Goal: Task Accomplishment & Management: Manage account settings

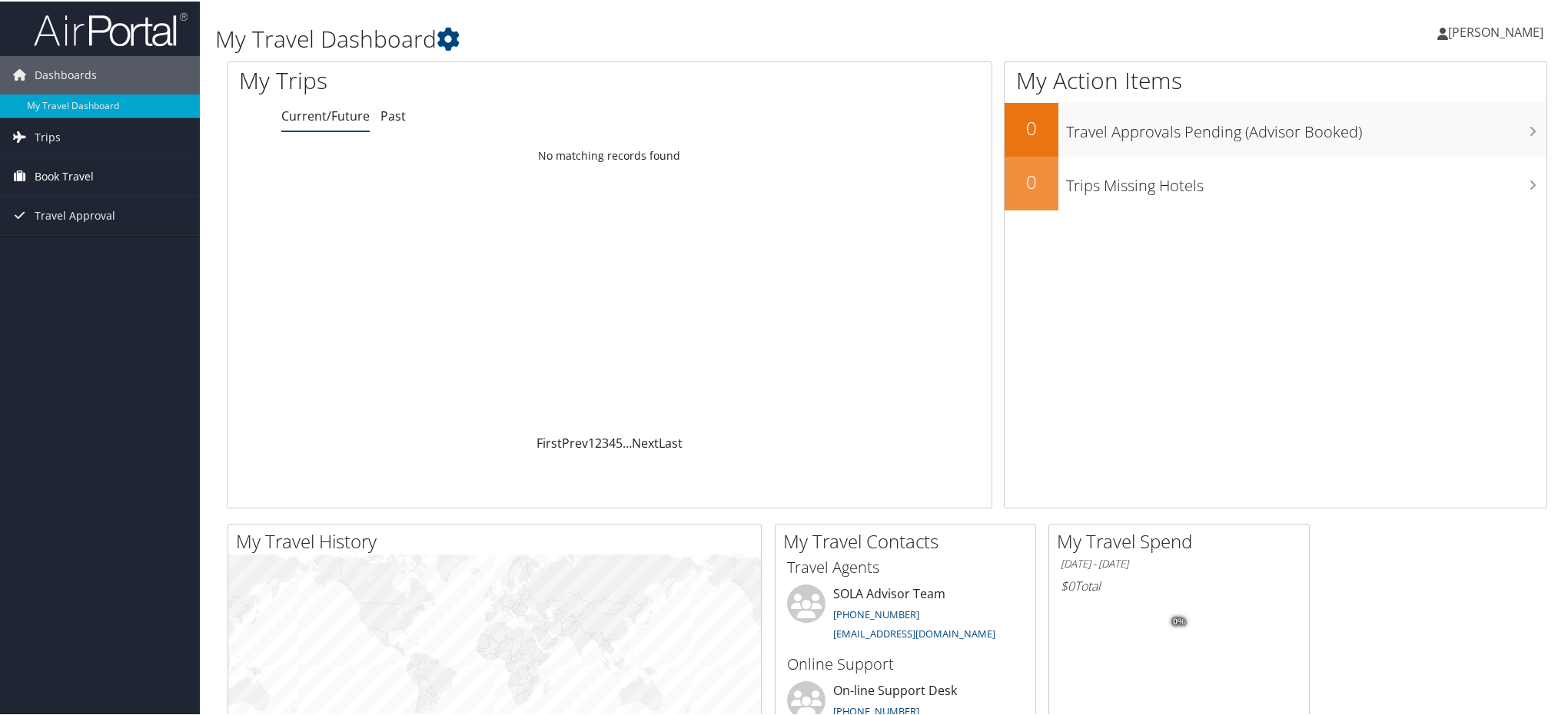
click at [78, 174] on span "Book Travel" at bounding box center [63, 175] width 59 height 38
click at [83, 199] on link "Agent Booking Request" at bounding box center [99, 206] width 199 height 23
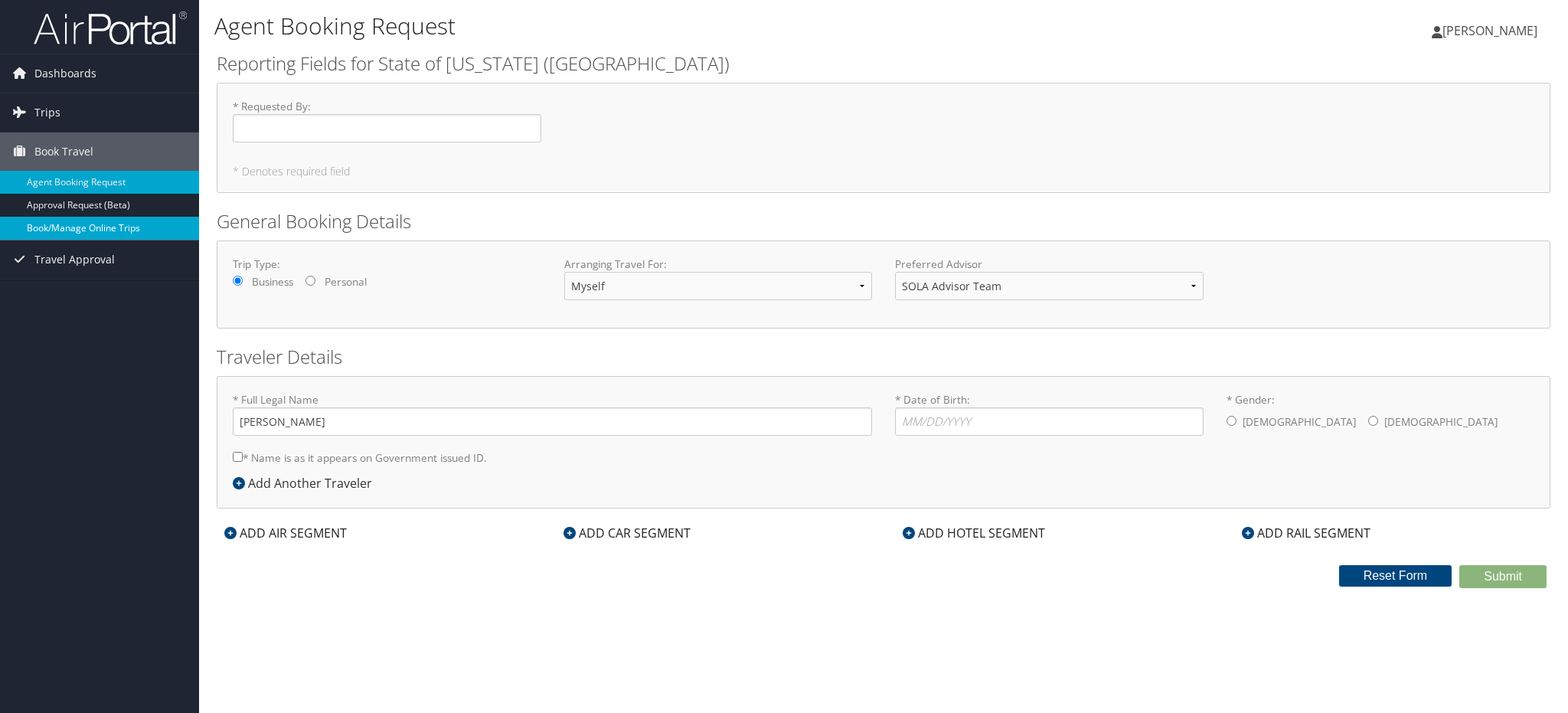
click at [92, 227] on link "Book/Manage Online Trips" at bounding box center [99, 229] width 199 height 23
click at [1504, 39] on span "Erica Peyton" at bounding box center [1490, 31] width 95 height 17
click at [1435, 131] on link "View Travel Profile" at bounding box center [1451, 136] width 170 height 26
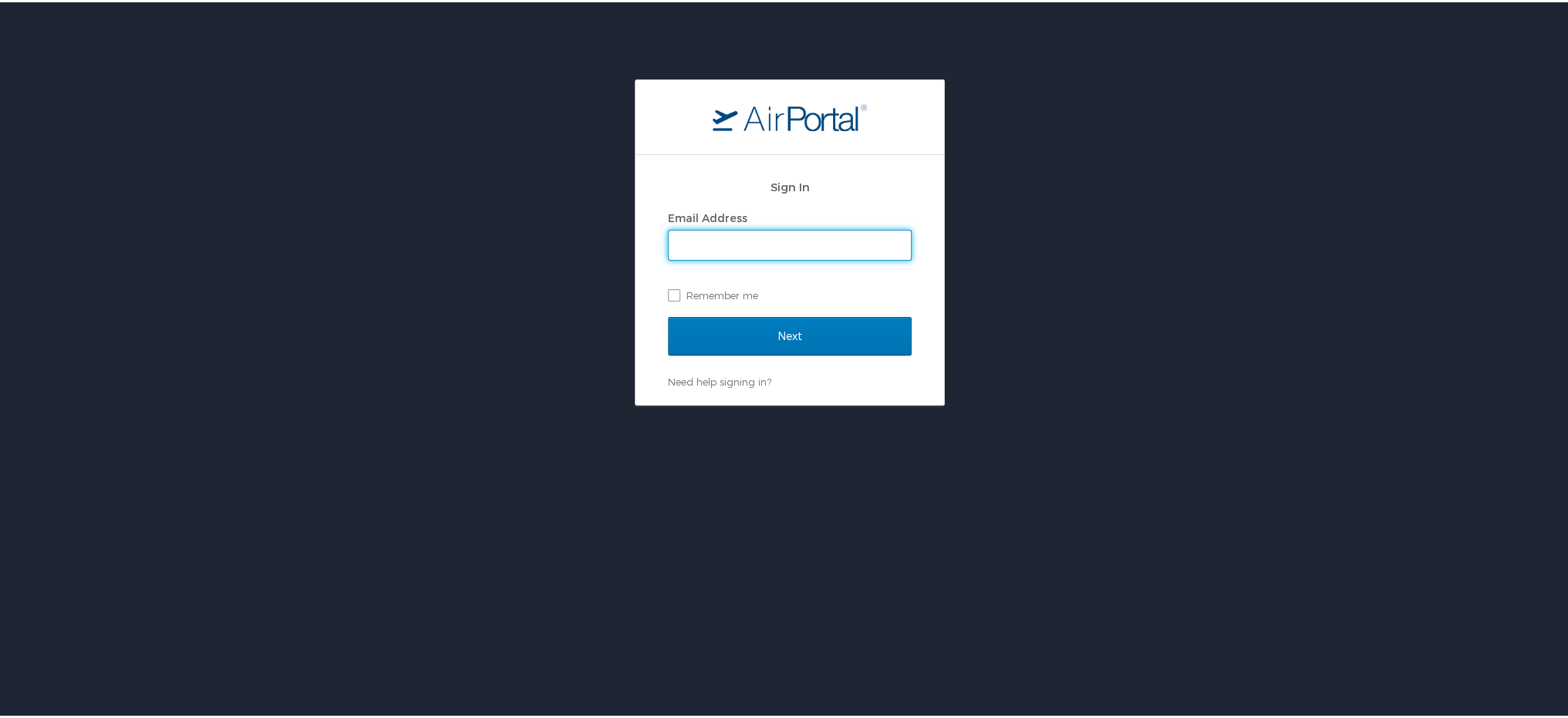
type input "[EMAIL_ADDRESS][DOMAIN_NAME]"
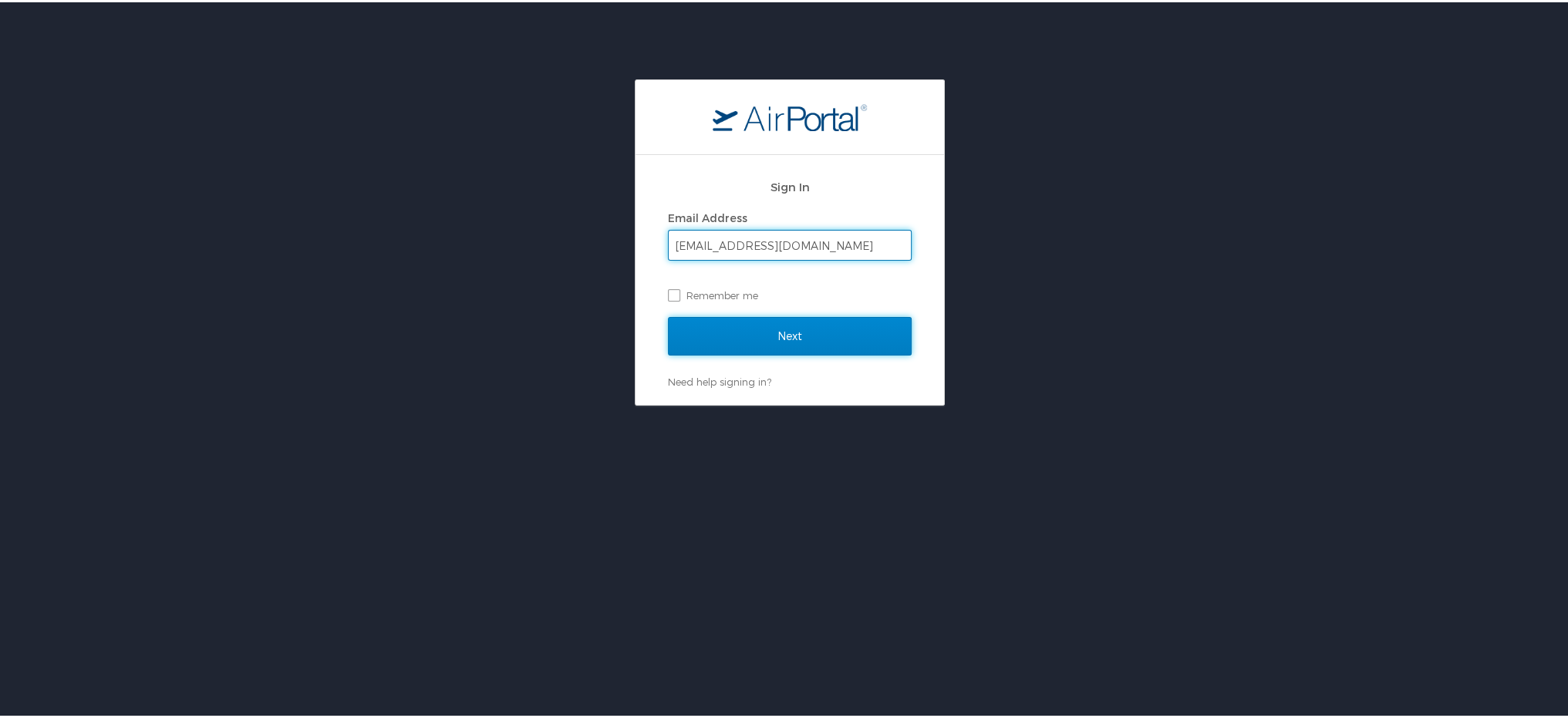
click at [807, 324] on input "Next" at bounding box center [790, 334] width 244 height 39
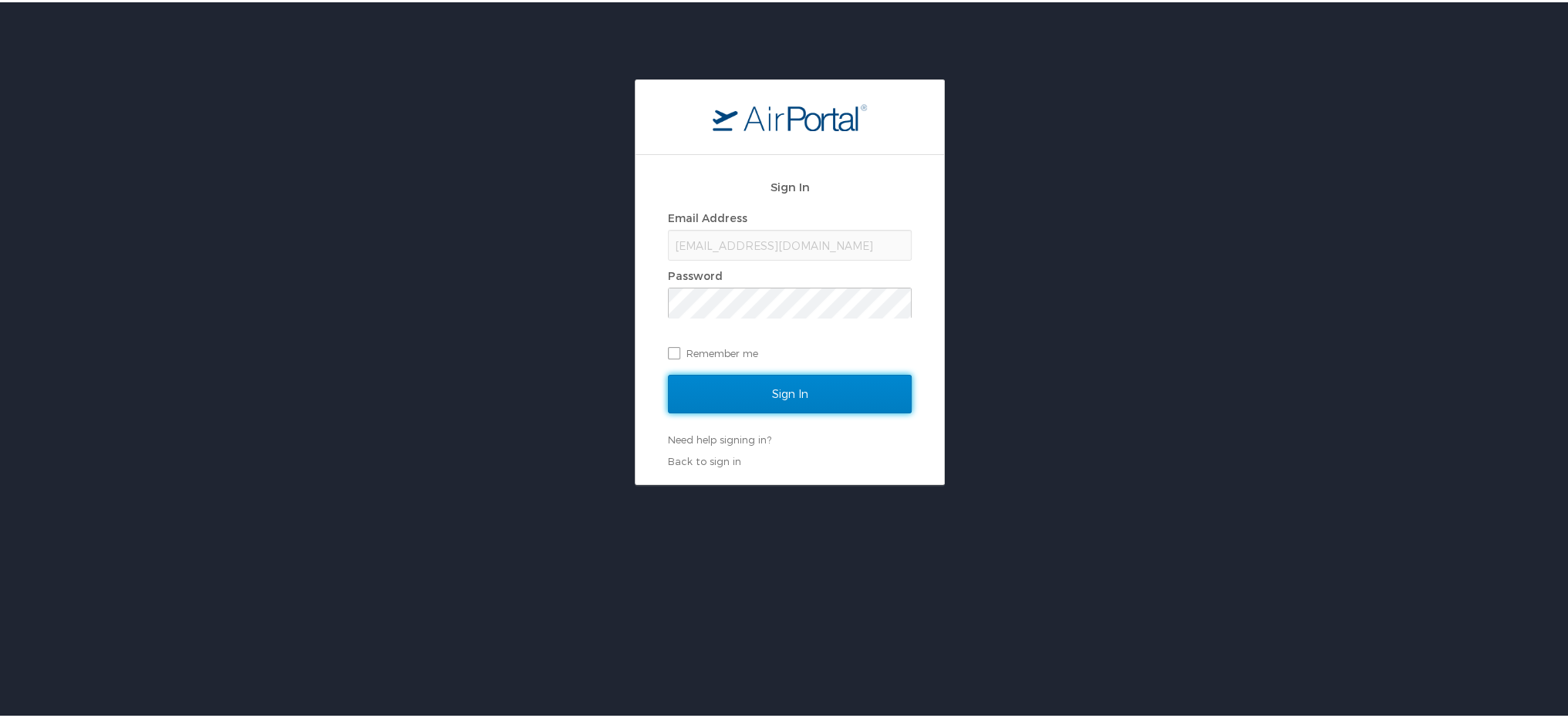
click at [795, 388] on input "Sign In" at bounding box center [790, 392] width 244 height 39
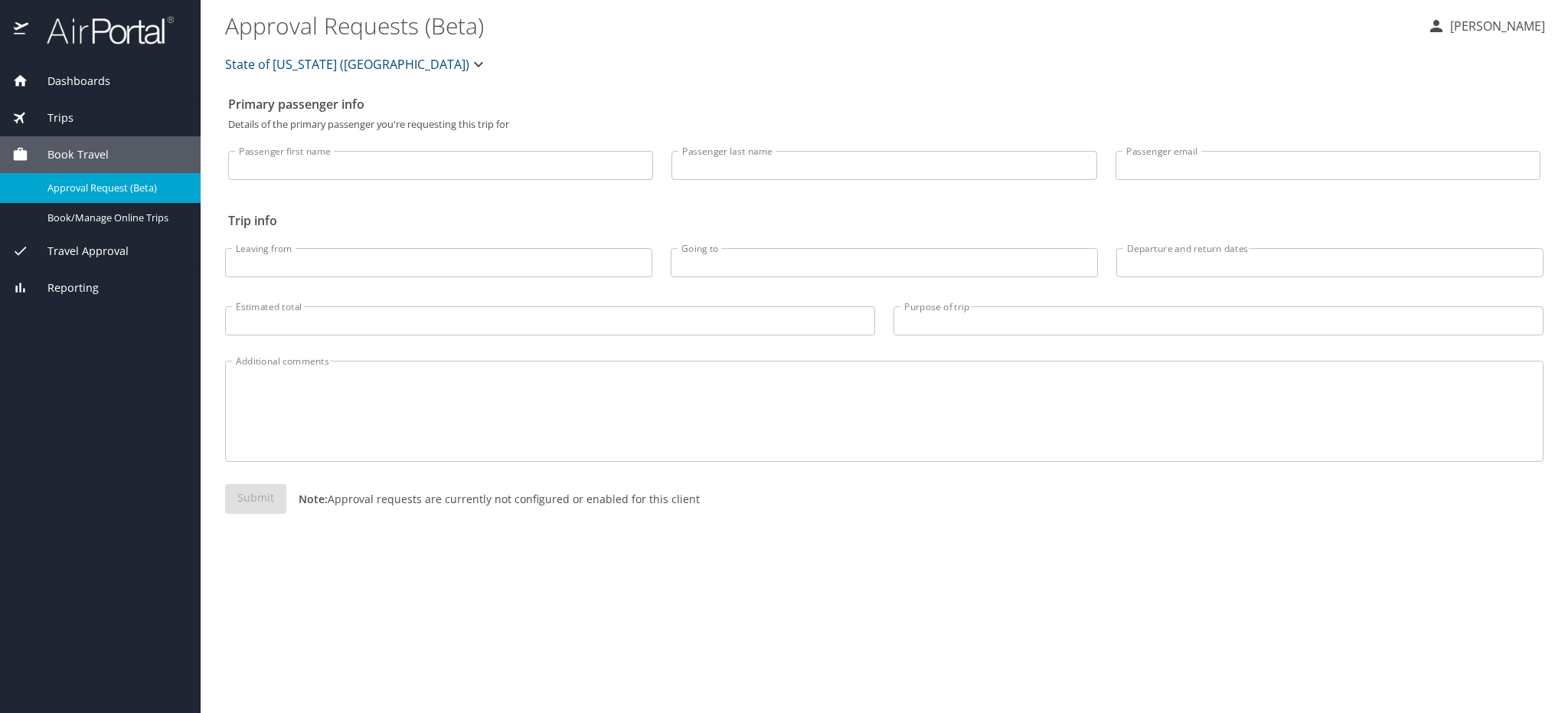
click at [71, 77] on span "Dashboards" at bounding box center [69, 81] width 82 height 17
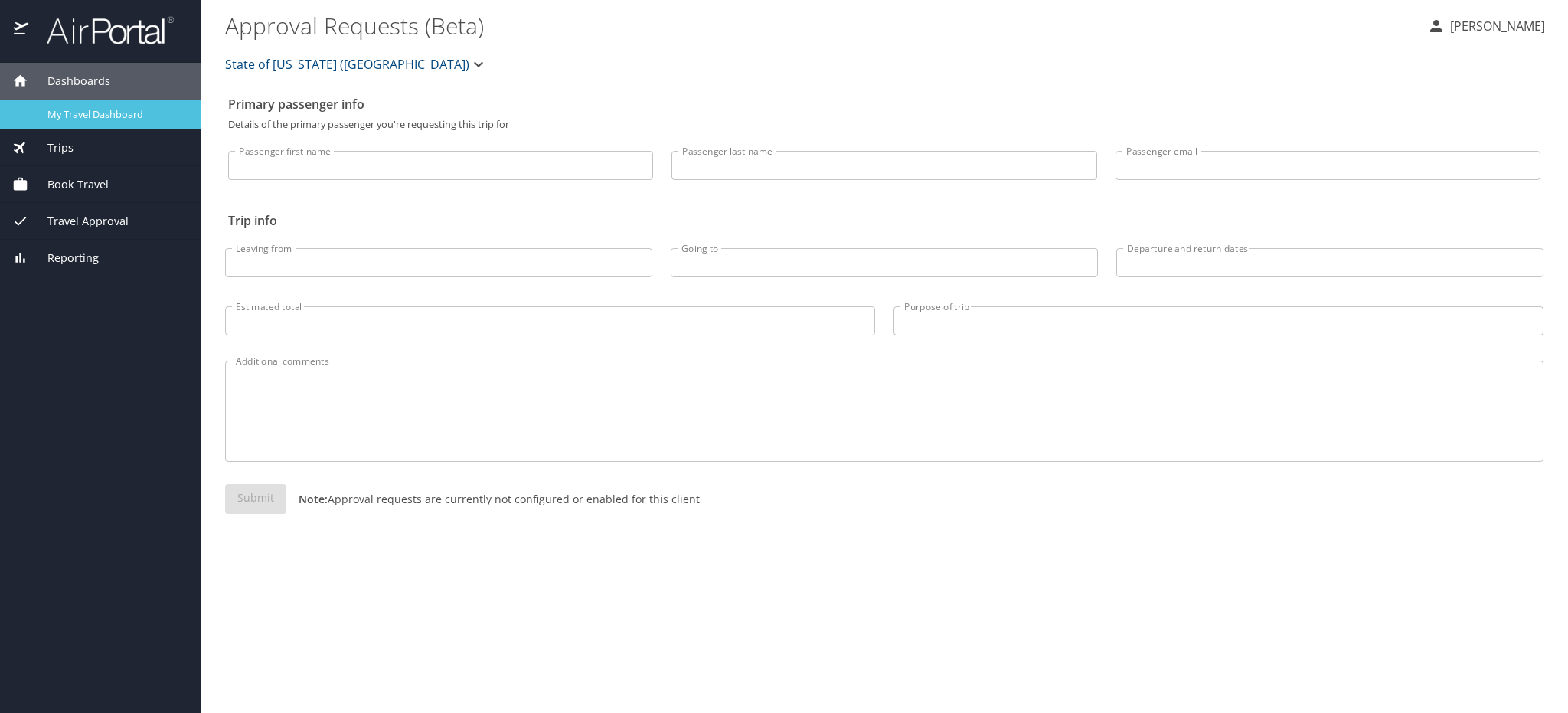
click at [81, 110] on span "My Travel Dashboard" at bounding box center [115, 114] width 135 height 14
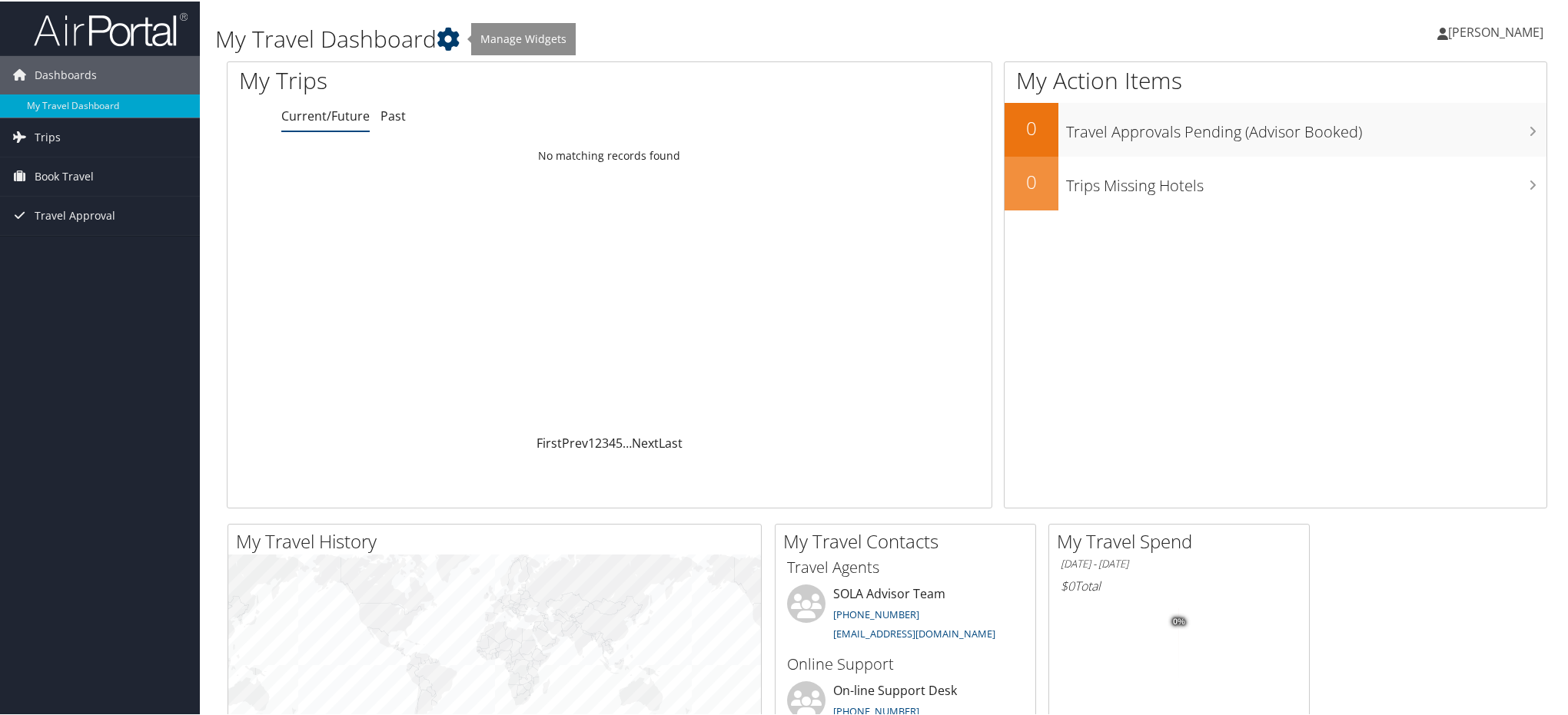
click at [454, 36] on icon at bounding box center [448, 38] width 23 height 23
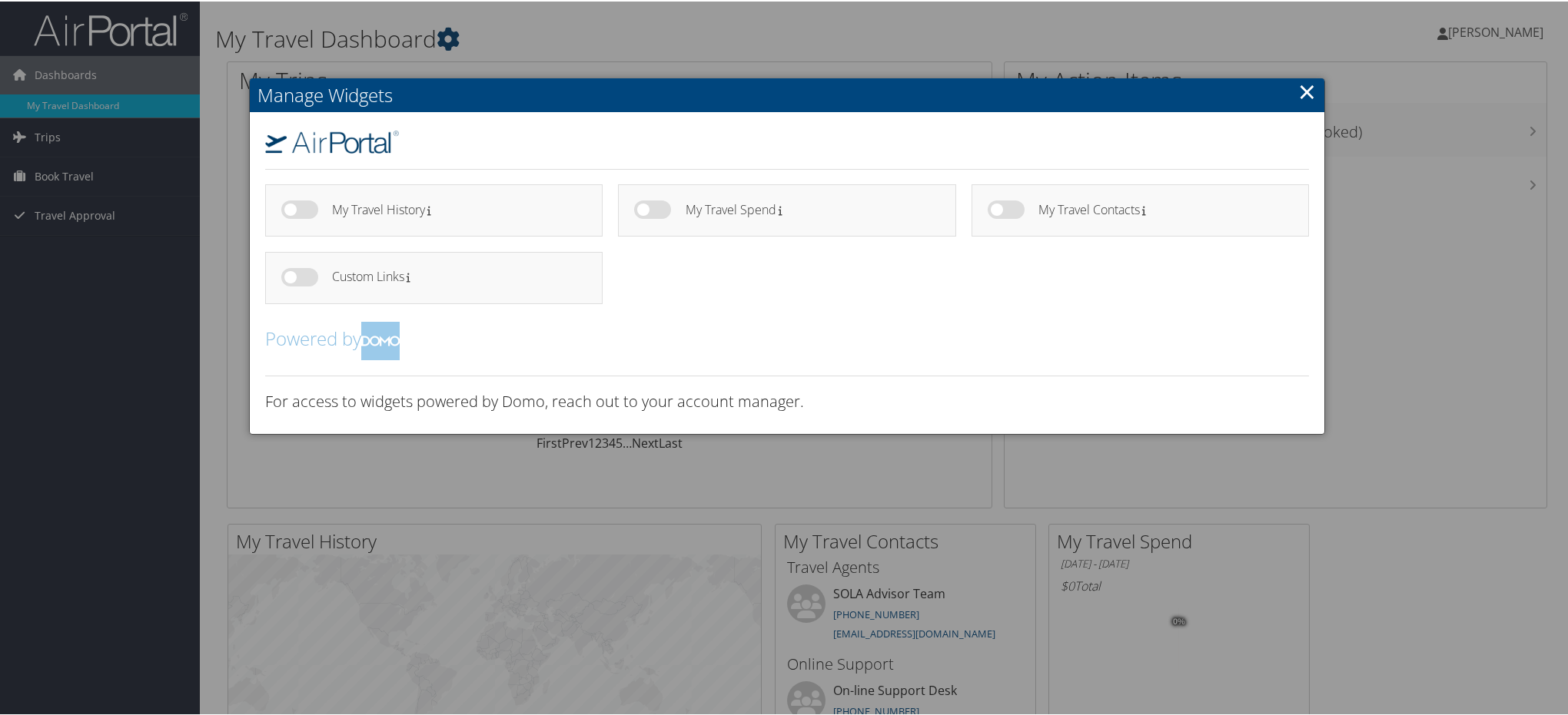
click at [454, 36] on div at bounding box center [787, 357] width 1574 height 715
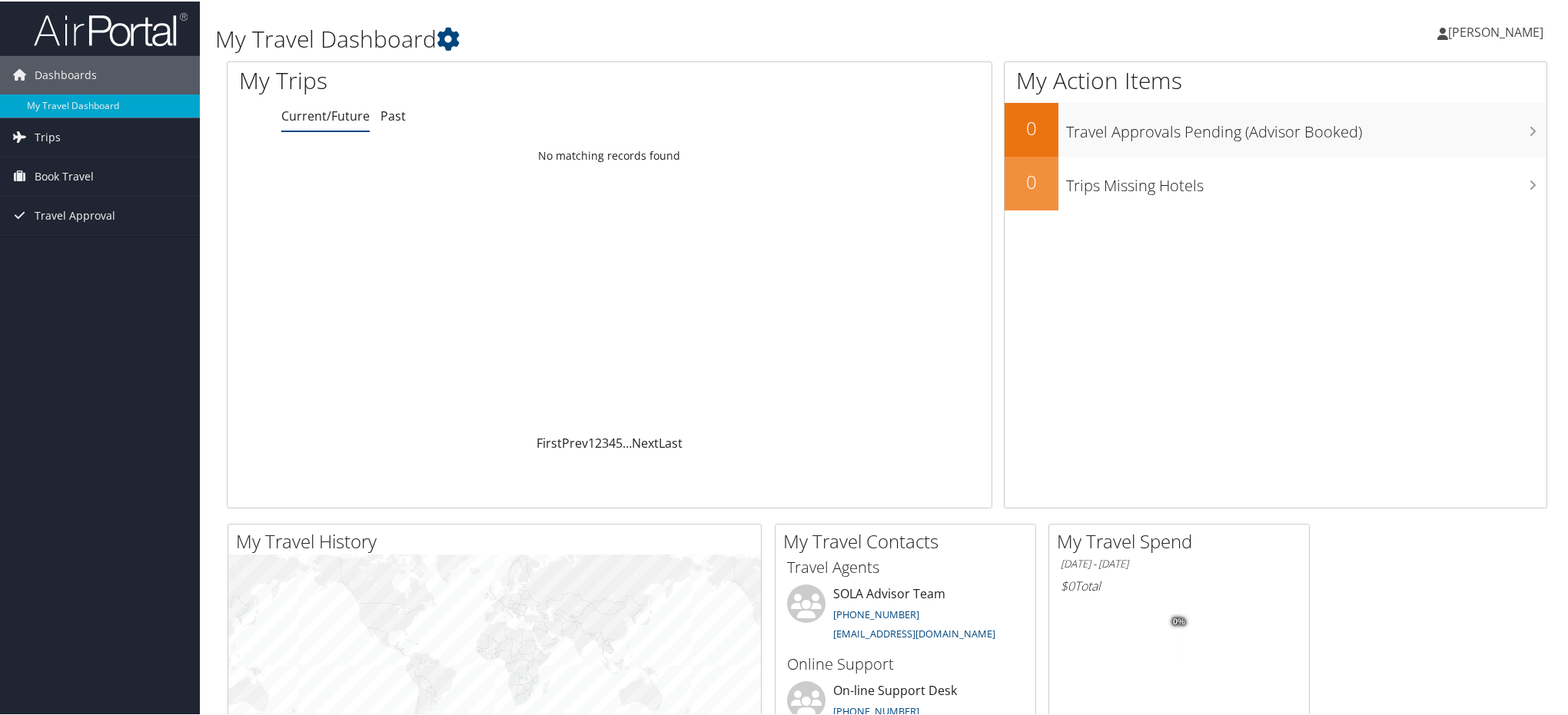
click at [1513, 33] on span "[PERSON_NAME]" at bounding box center [1495, 31] width 95 height 17
click at [1387, 86] on link "My Settings" at bounding box center [1454, 84] width 171 height 26
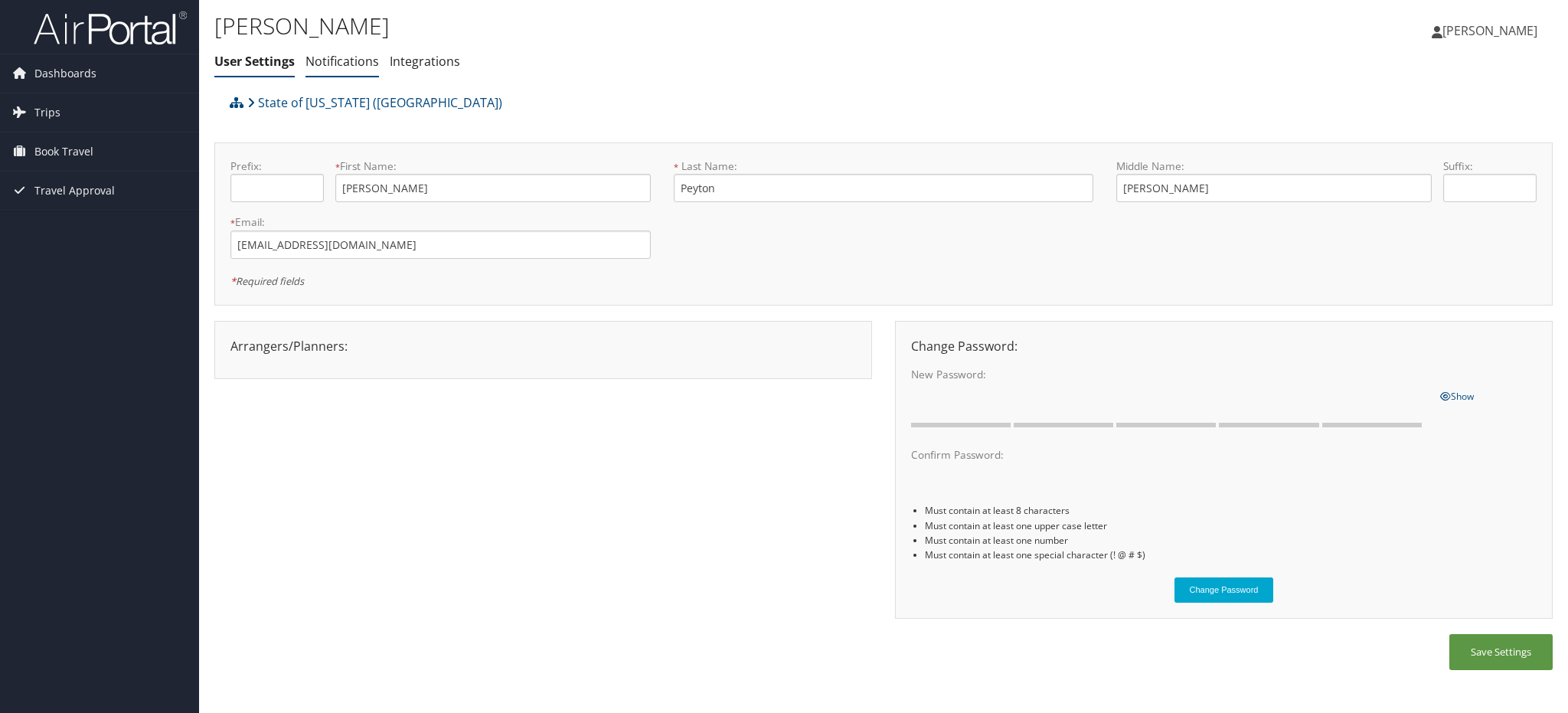
click at [364, 57] on link "Notifications" at bounding box center [342, 62] width 73 height 17
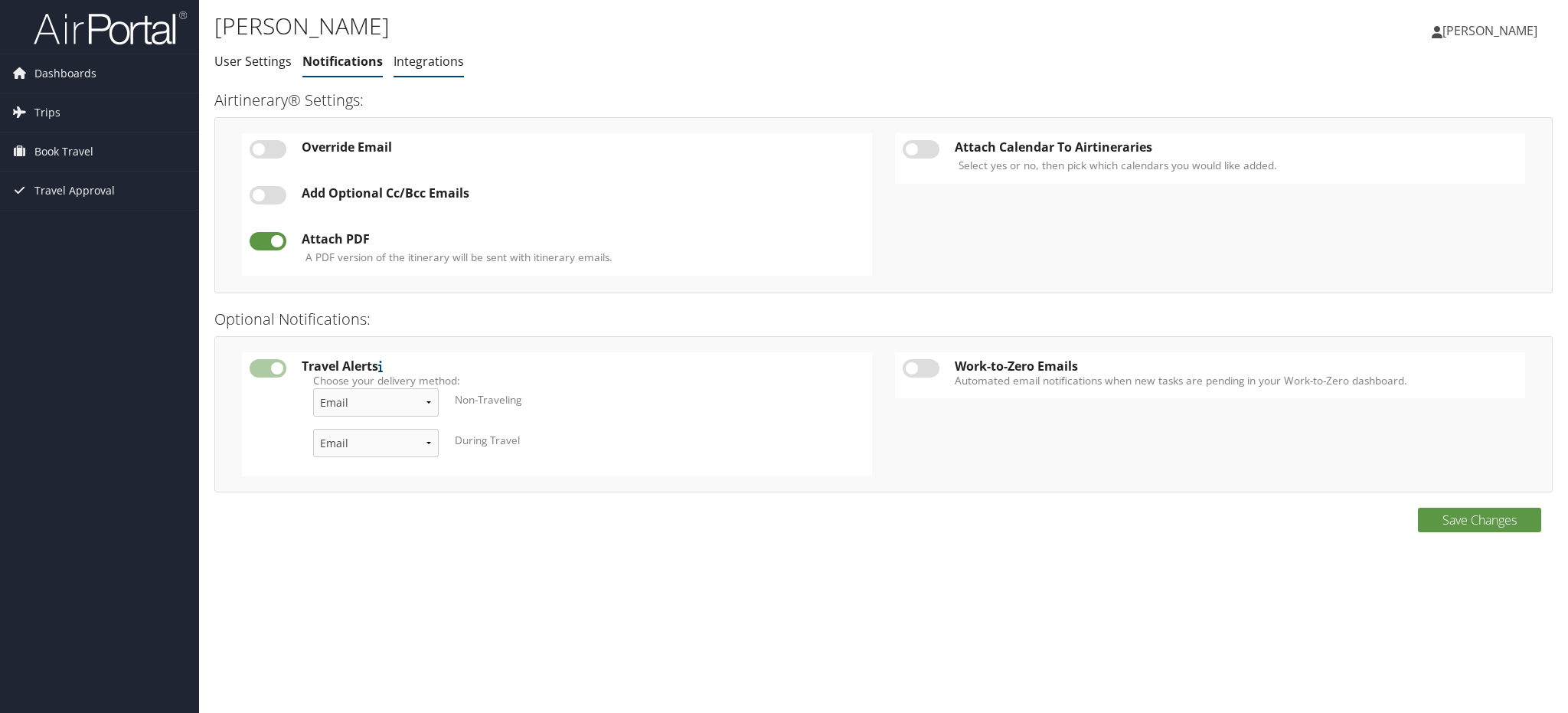
click at [406, 69] on link "Integrations" at bounding box center [428, 62] width 71 height 17
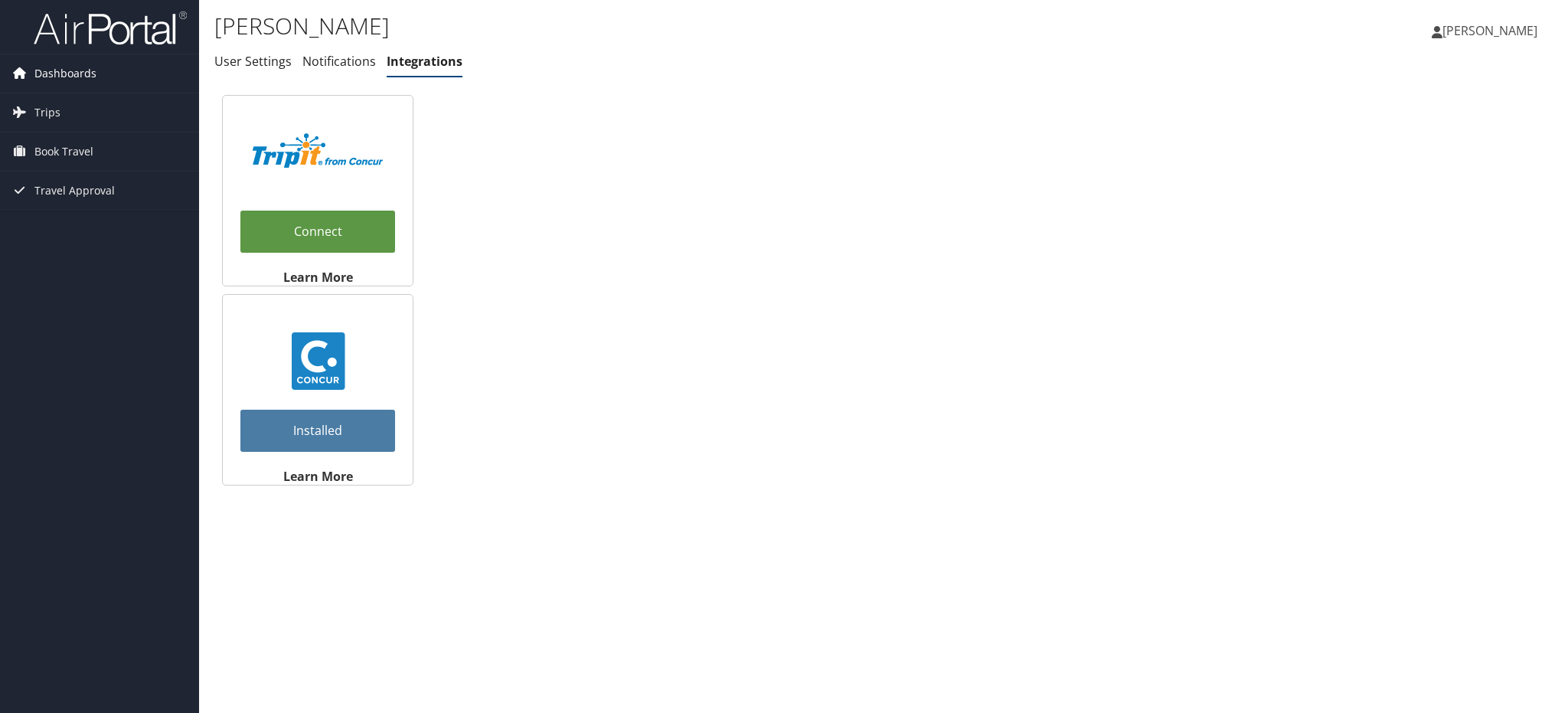
click at [82, 71] on span "Dashboards" at bounding box center [65, 73] width 62 height 38
click at [1470, 22] on span "[PERSON_NAME]" at bounding box center [1490, 31] width 95 height 17
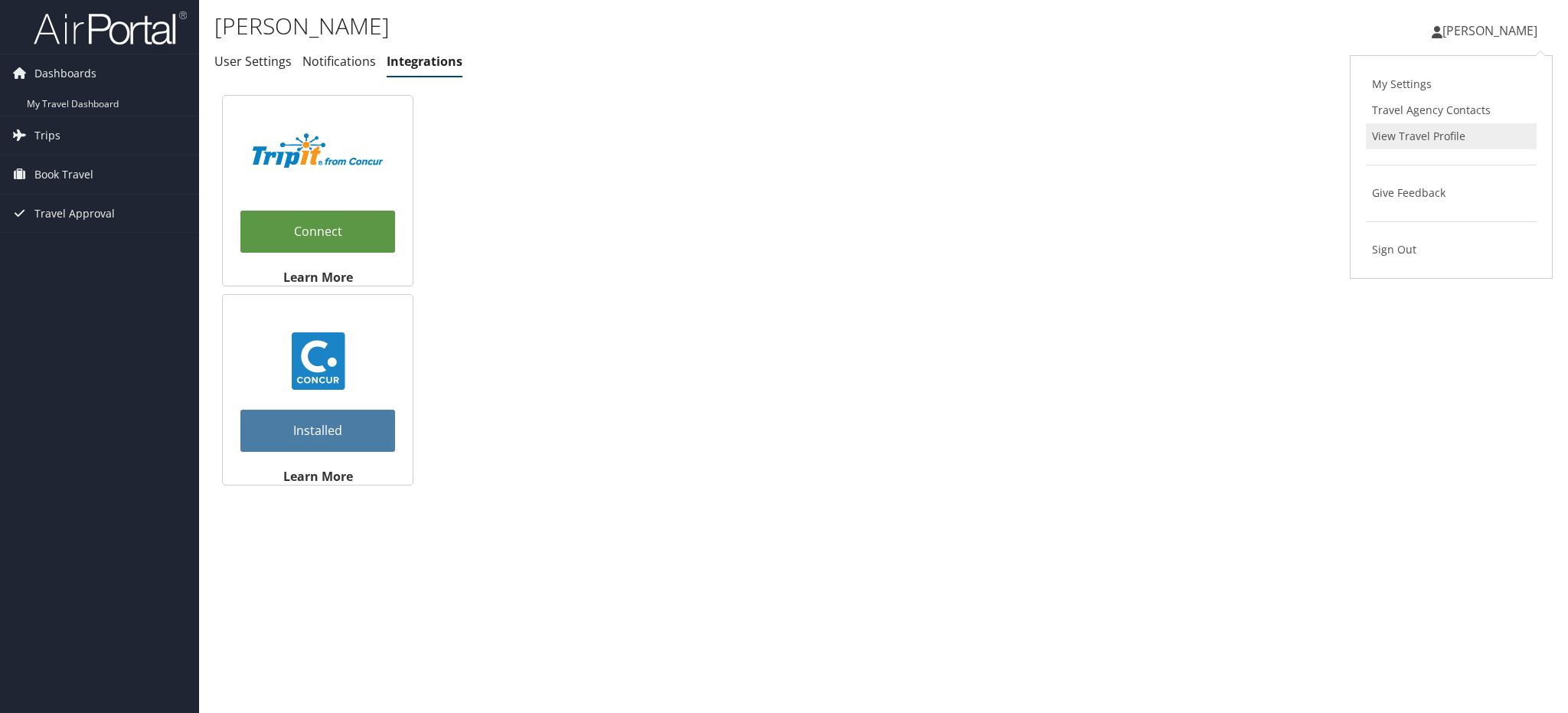
click at [1409, 126] on link "View Travel Profile" at bounding box center [1451, 136] width 170 height 26
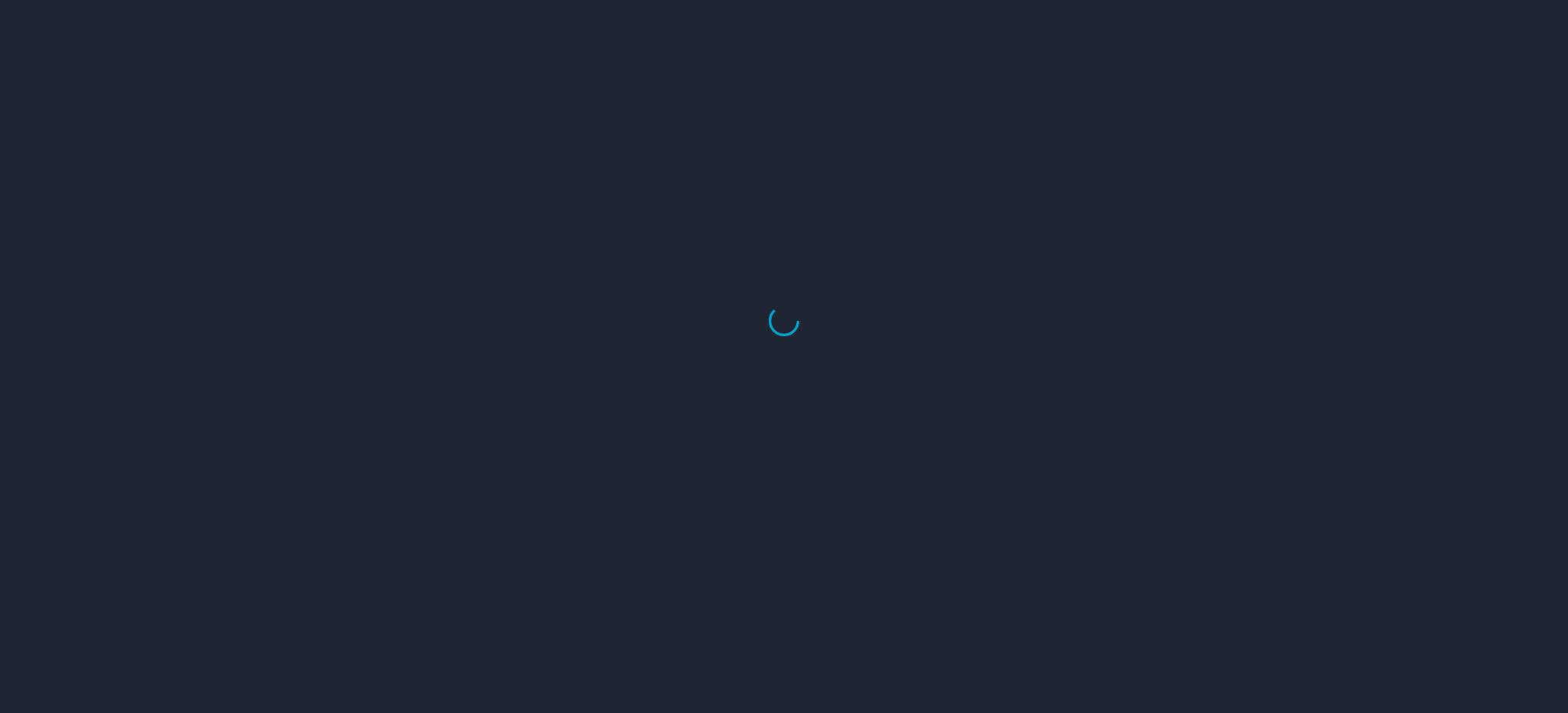
select select "US"
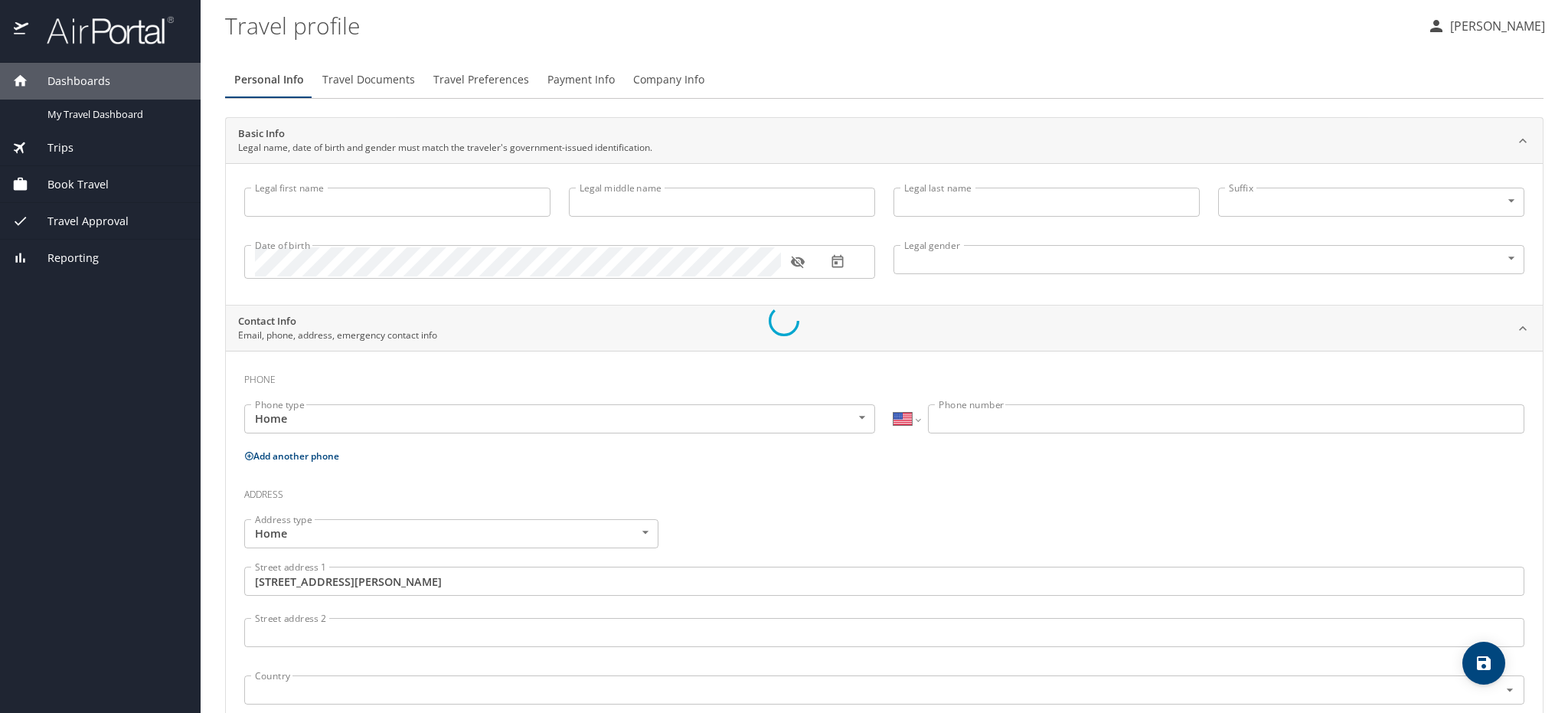
type input "[PERSON_NAME]"
type input "Peyton"
type input "[DEMOGRAPHIC_DATA]"
type input "[PERSON_NAME]"
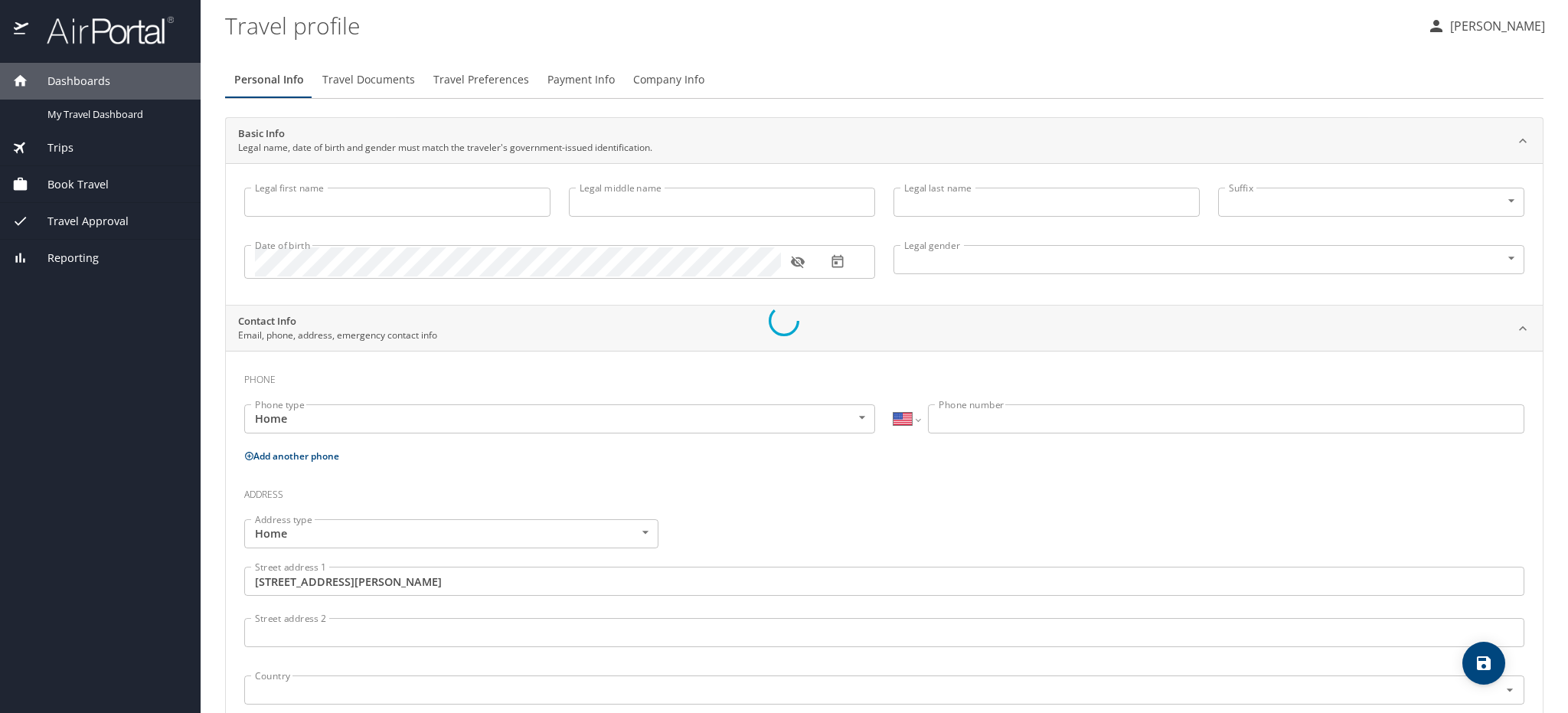
type input "Shelton"
type input "(314) 497-4685"
type input "dshel80907@aol.com"
type input "United States of America"
type input "Louisiana"
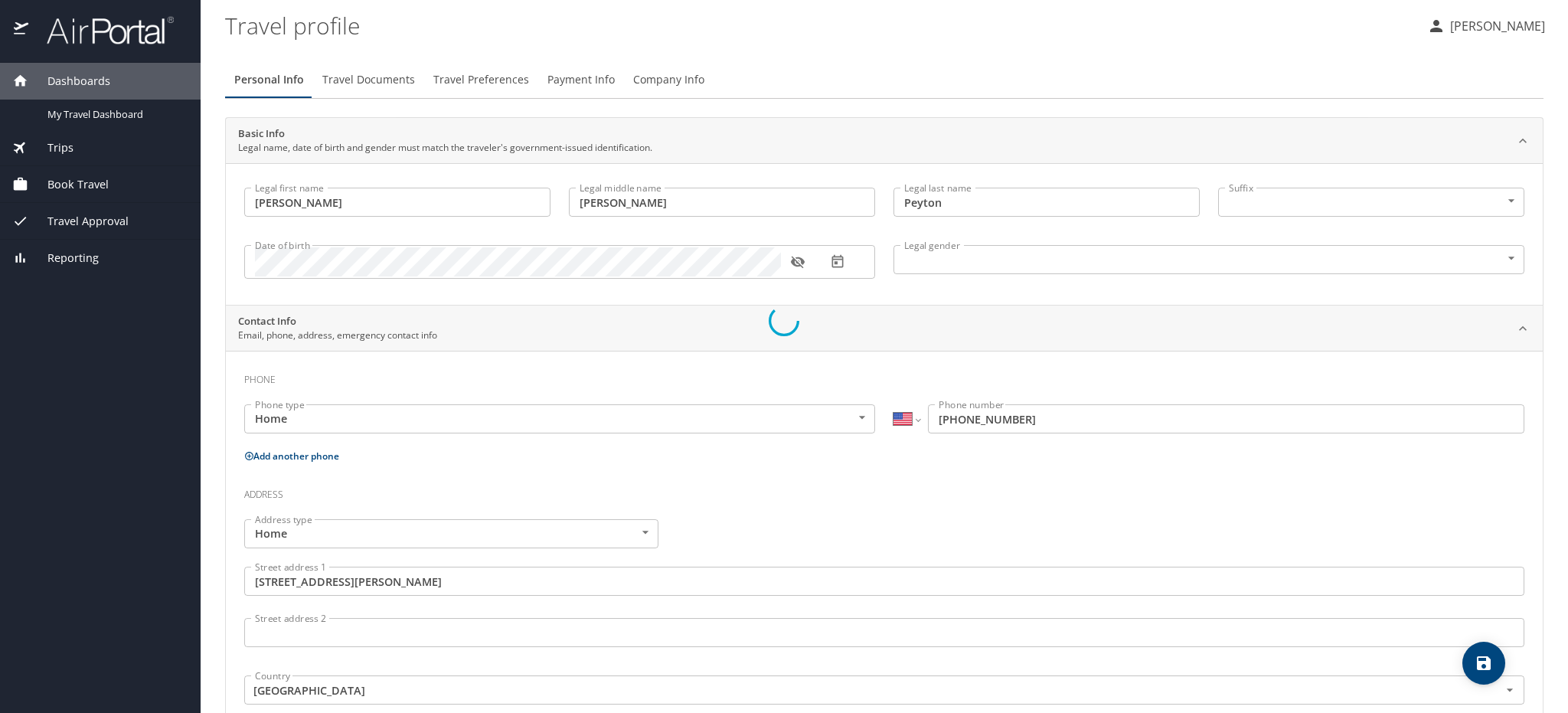
select select "US"
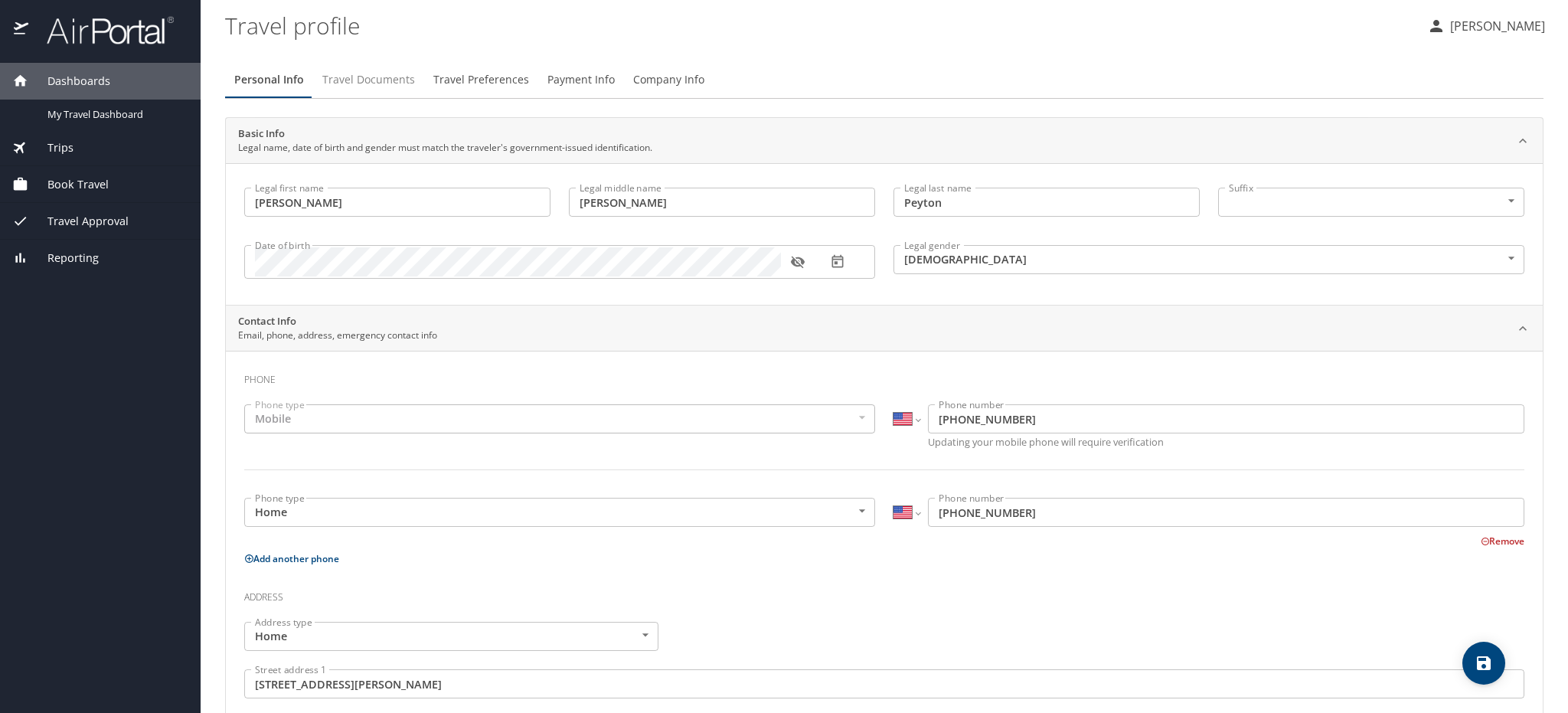
click at [392, 81] on span "Travel Documents" at bounding box center [368, 80] width 92 height 19
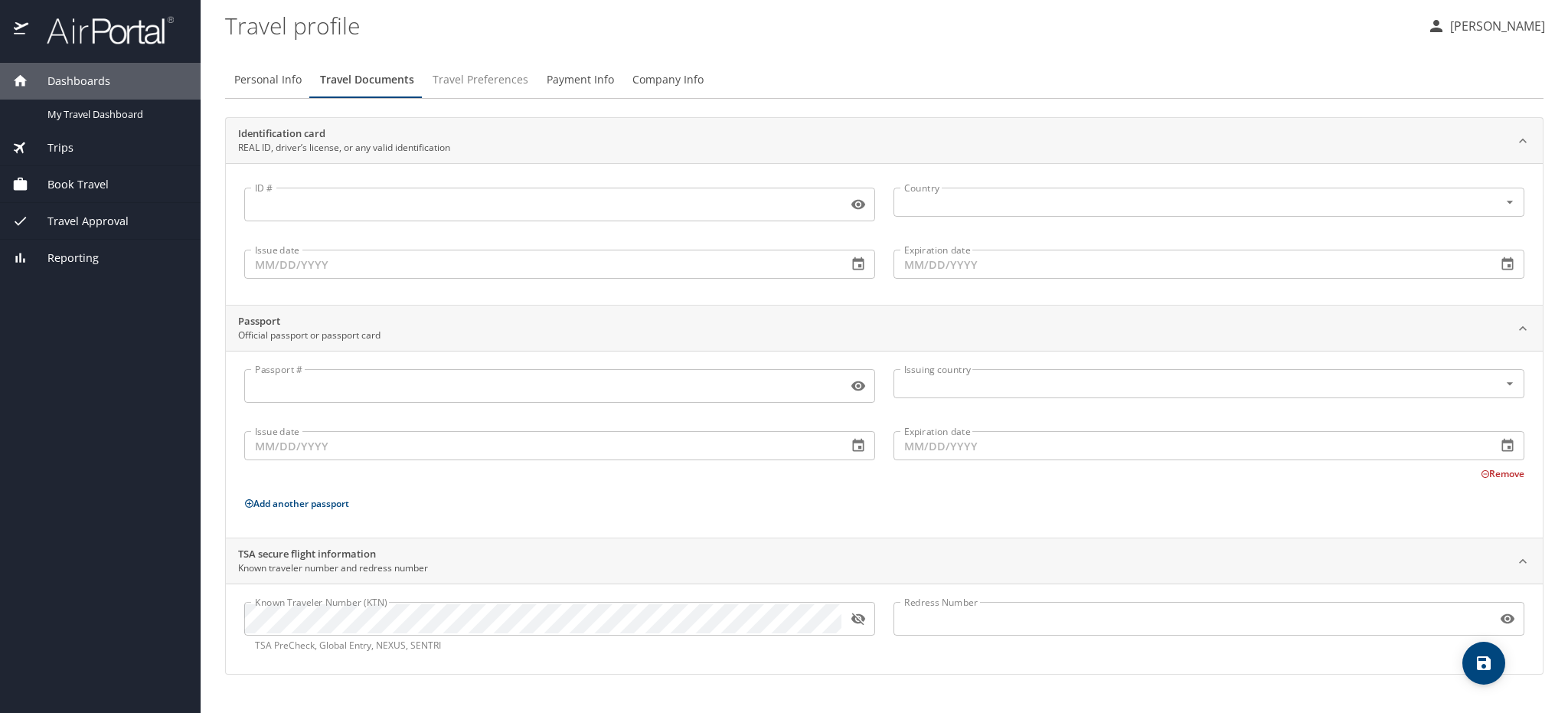
click at [466, 80] on span "Travel Preferences" at bounding box center [480, 80] width 96 height 19
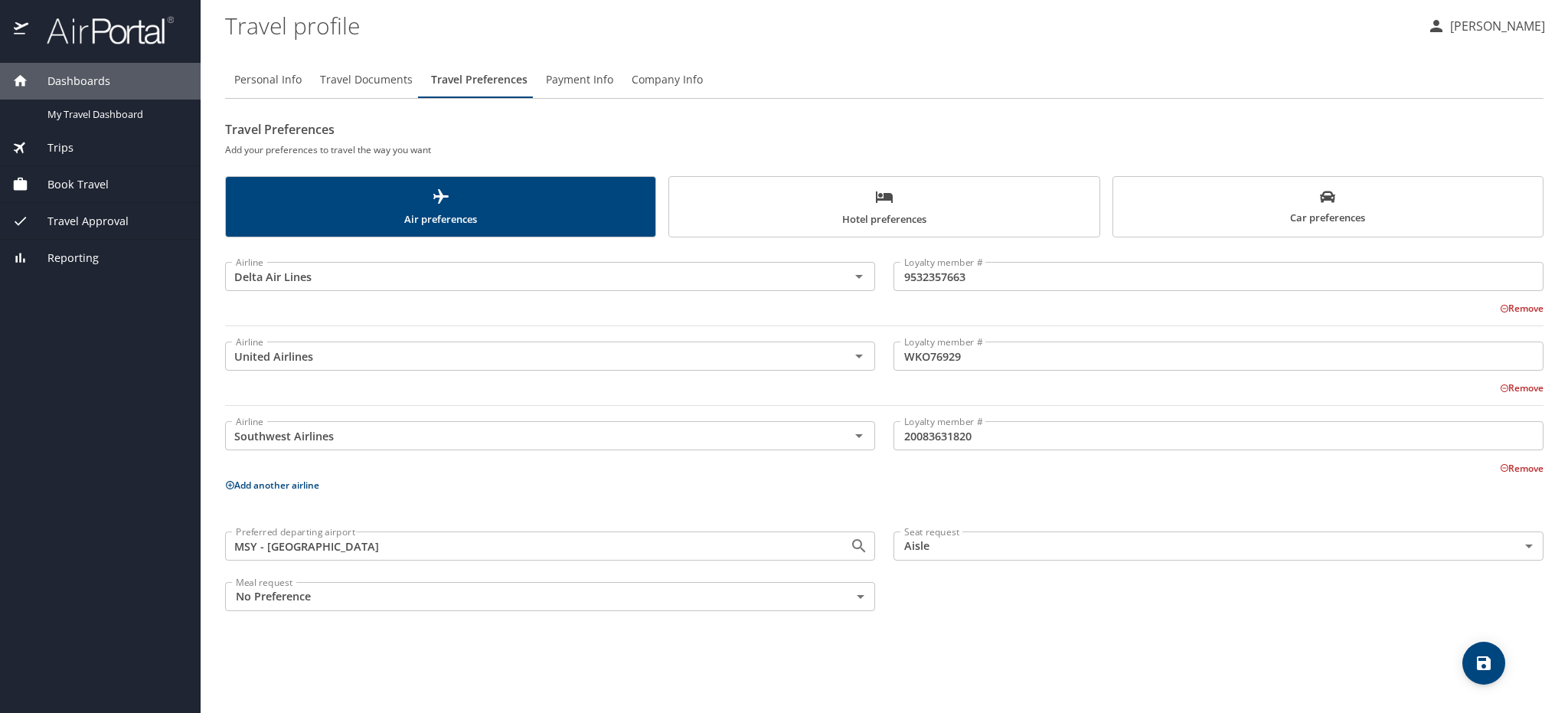
click at [302, 480] on button "Add another airline" at bounding box center [272, 486] width 94 height 13
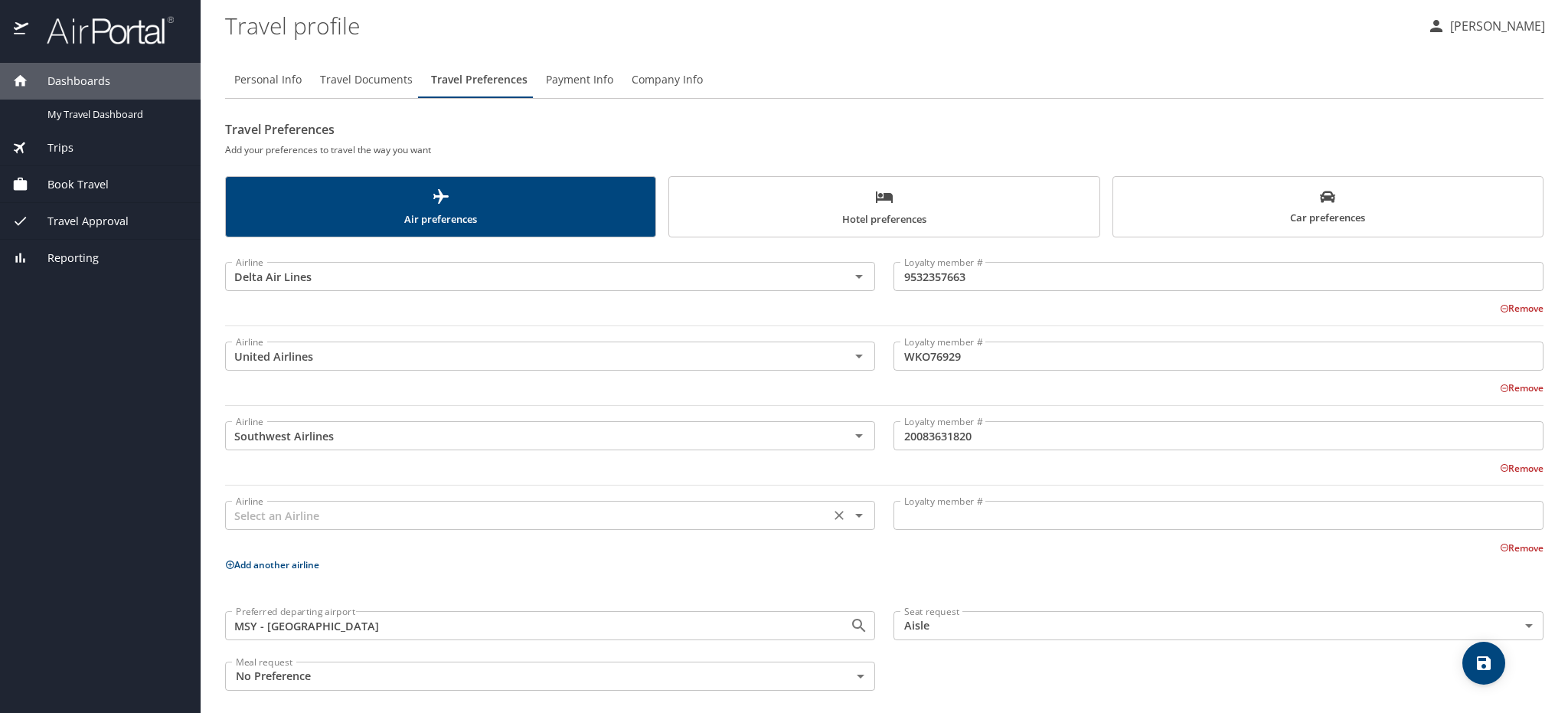
click at [313, 517] on input "text" at bounding box center [527, 516] width 596 height 20
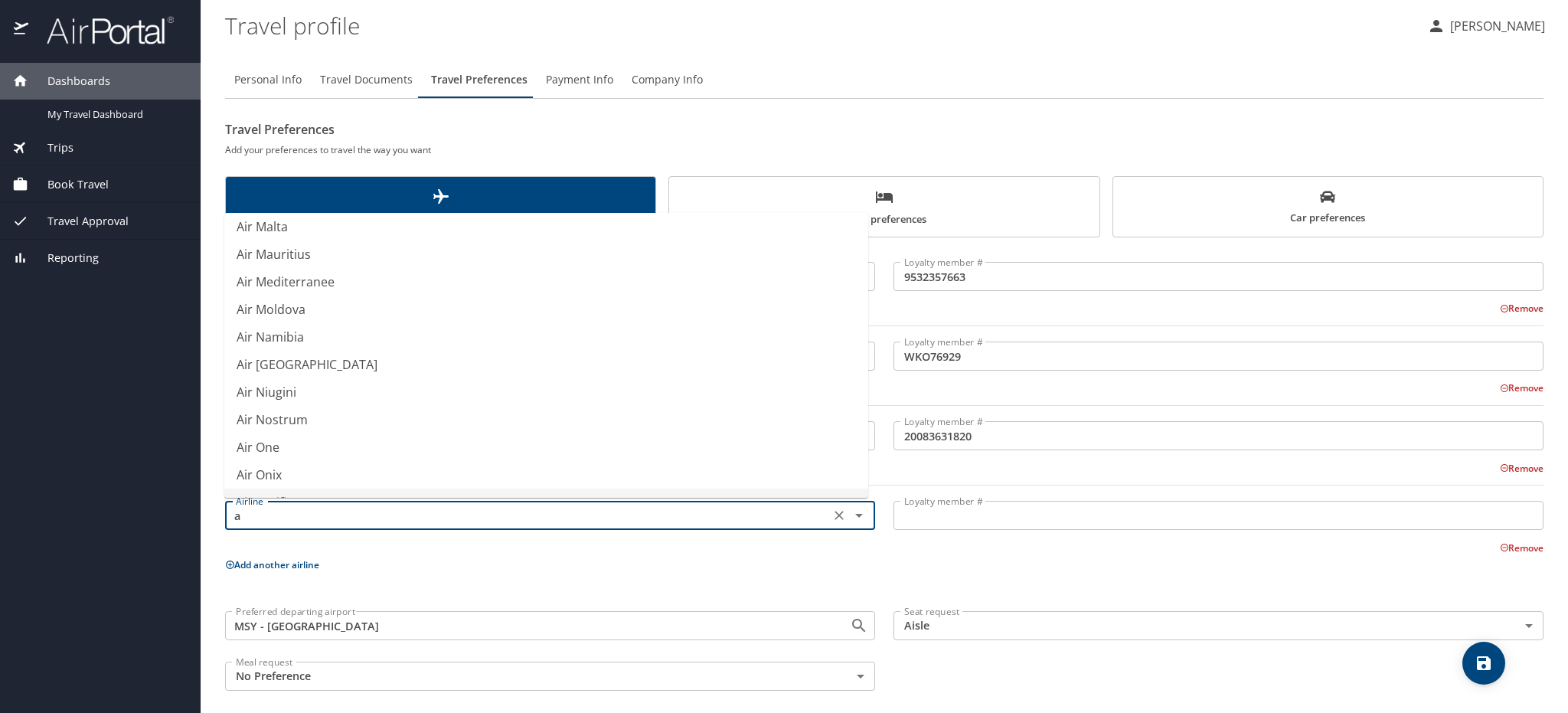
scroll to position [9, 0]
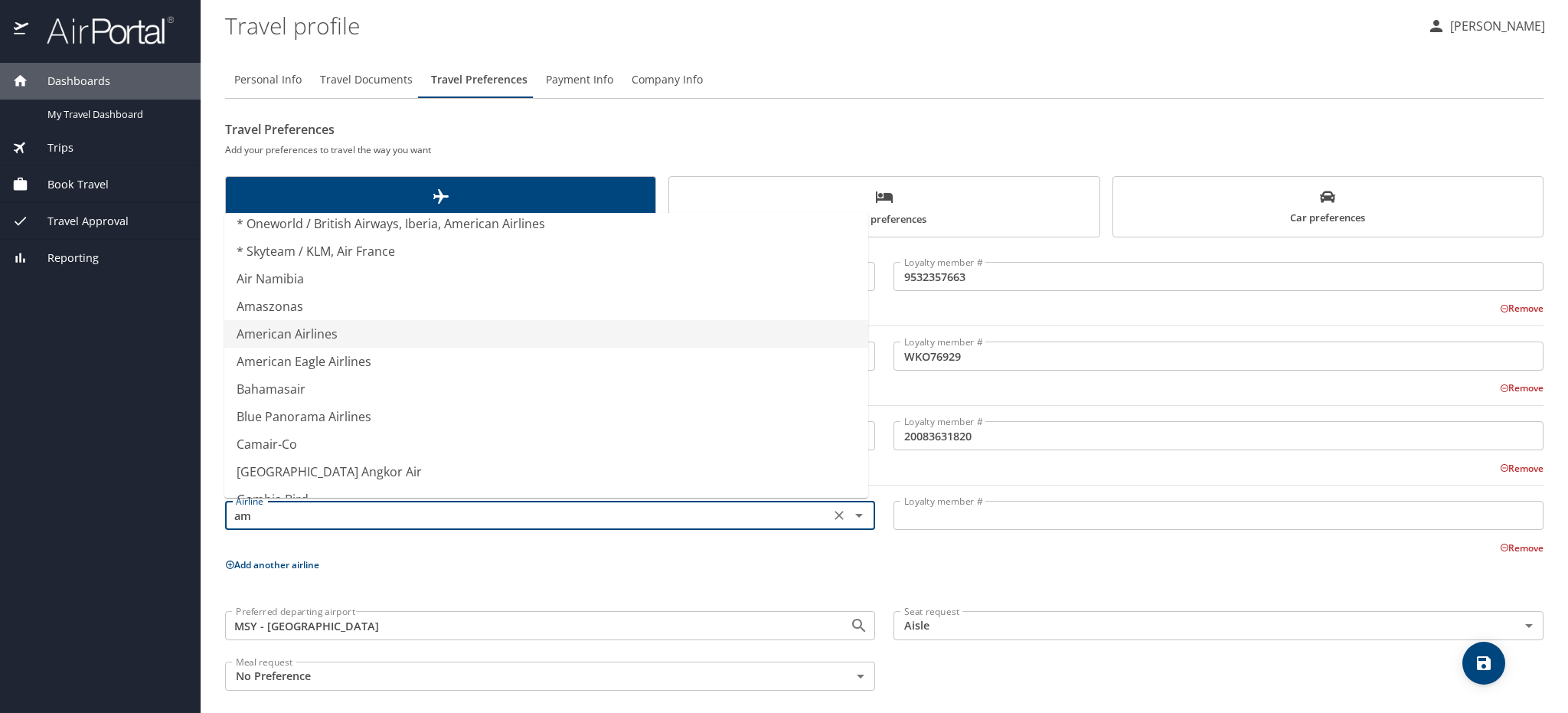
click at [293, 332] on li "American Airlines" at bounding box center [546, 334] width 644 height 27
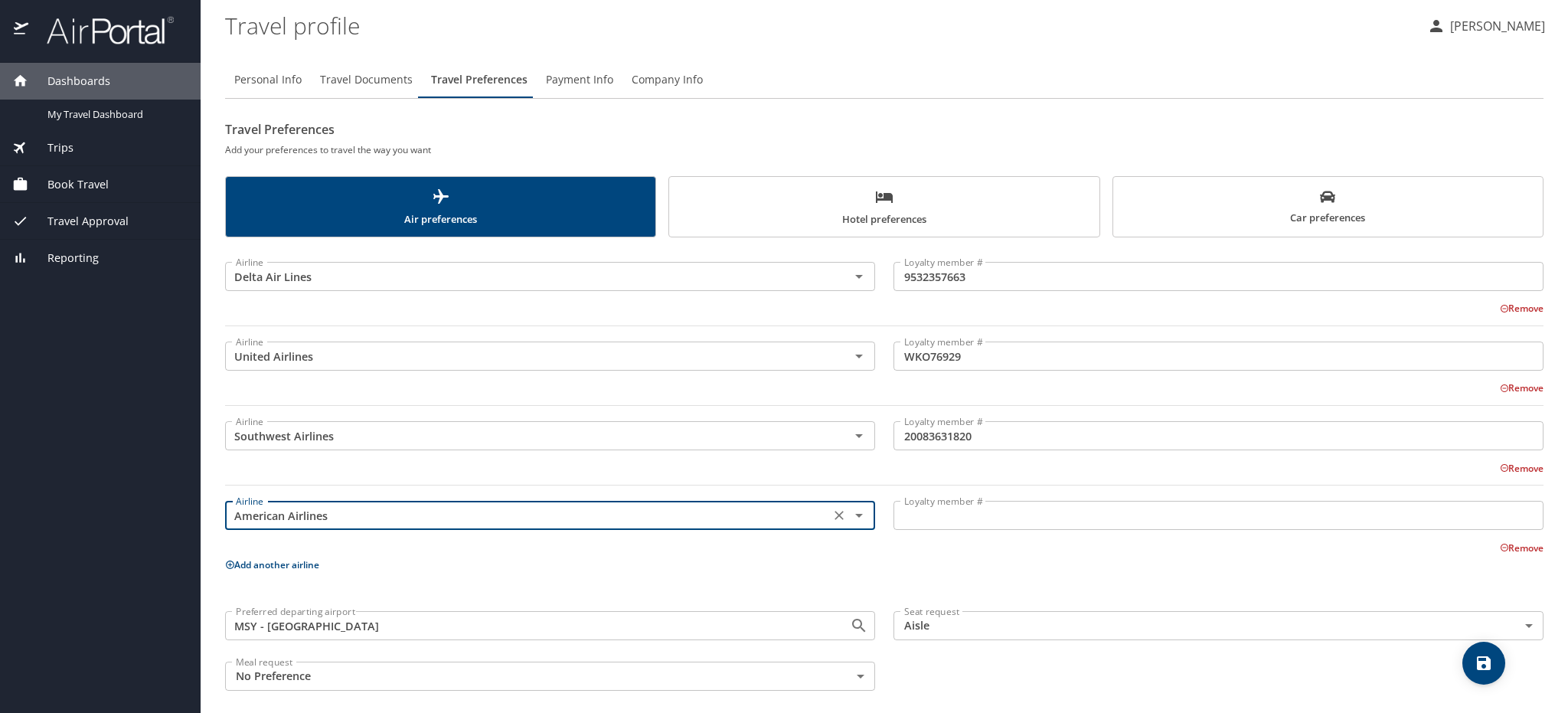
type input "American Airlines"
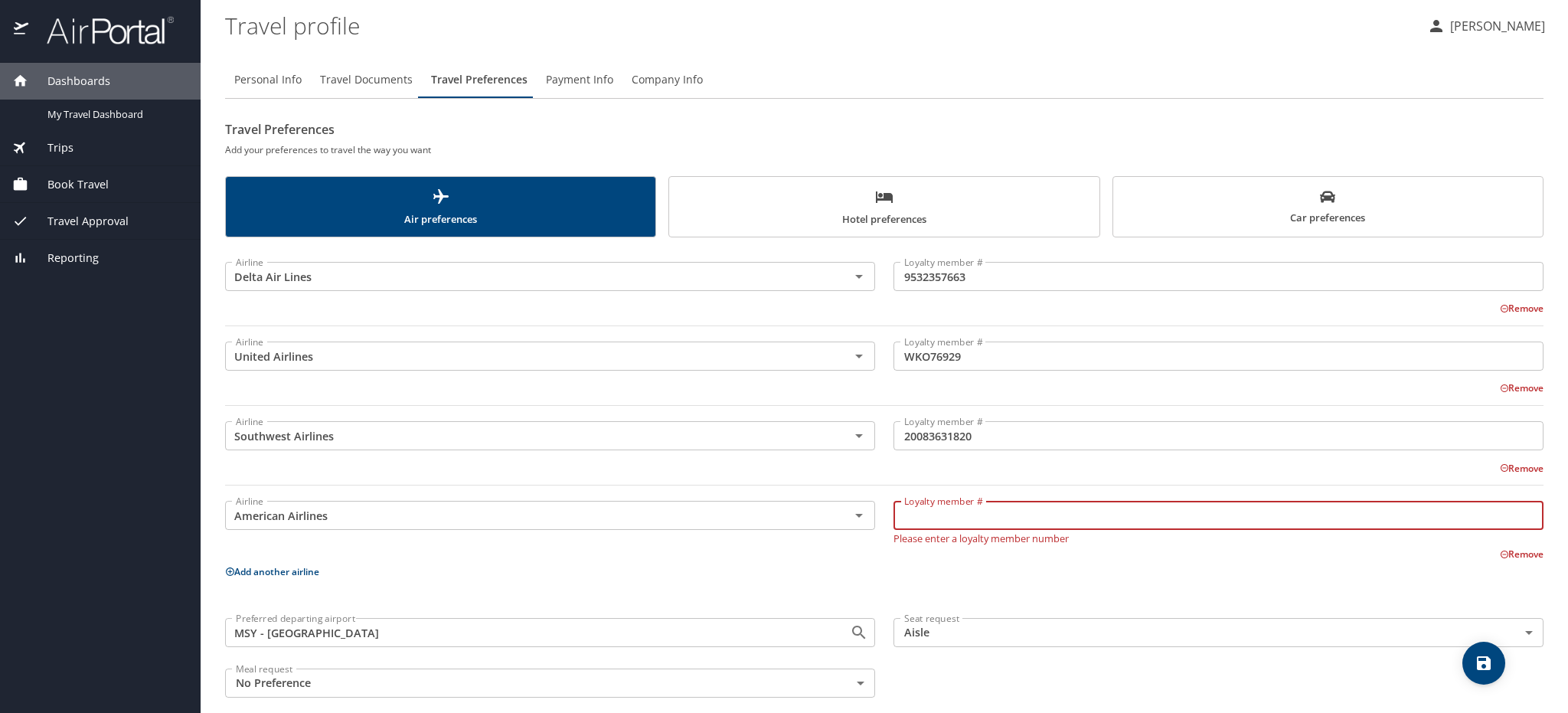
click at [1018, 525] on input "Loyalty member #" at bounding box center [1219, 515] width 650 height 29
type input "1EJ3P16"
click at [1026, 567] on p "Add another airline" at bounding box center [885, 572] width 1319 height 19
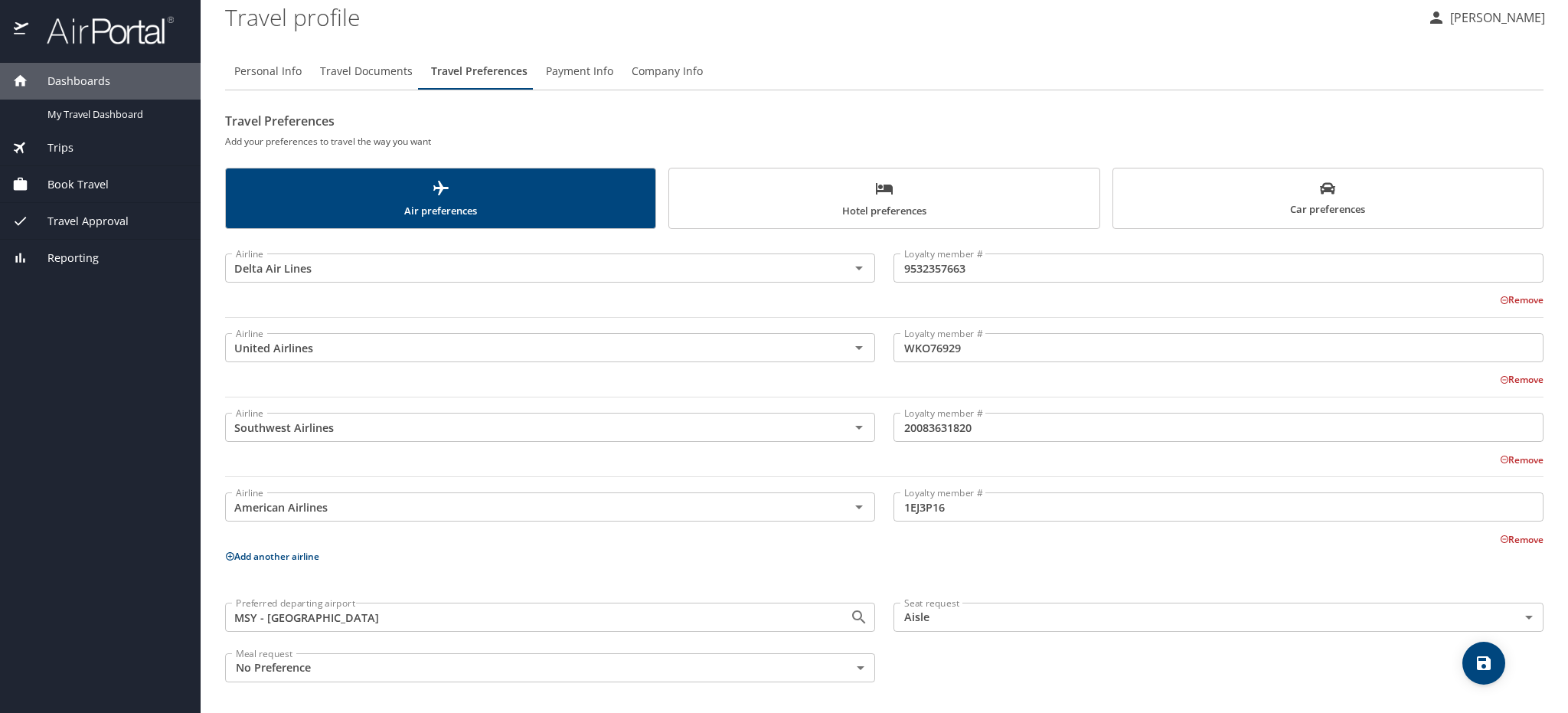
scroll to position [11, 0]
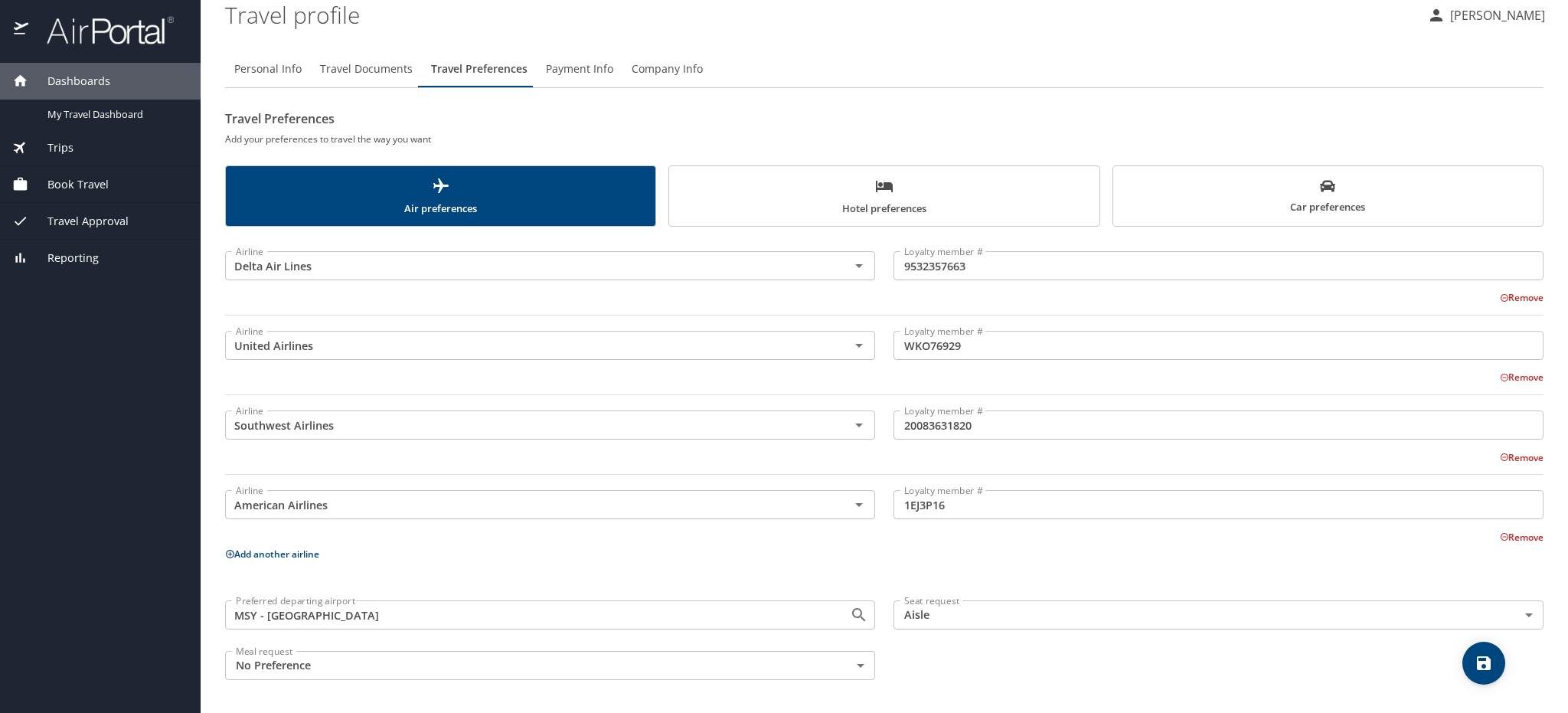
click at [619, 555] on p "Add another airline" at bounding box center [885, 554] width 1319 height 19
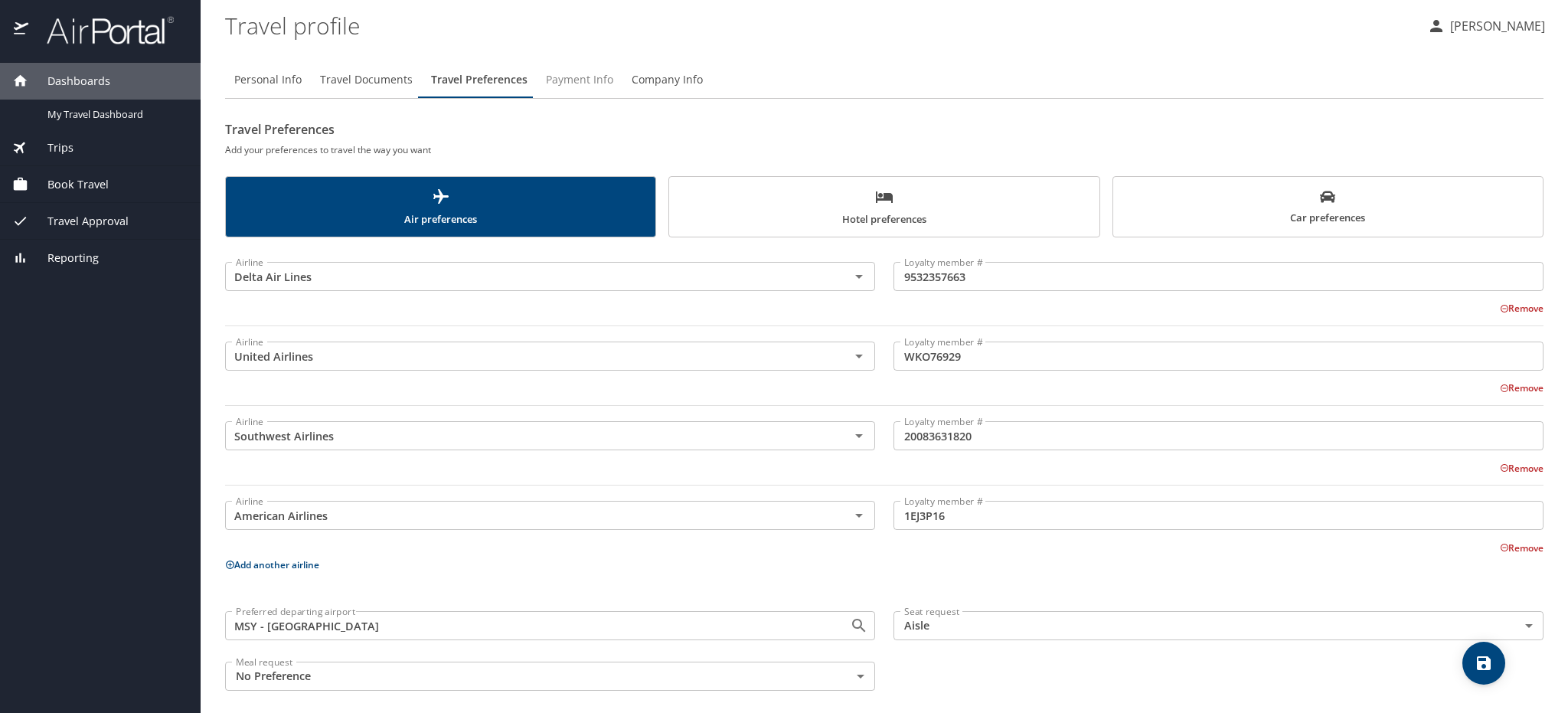
click at [585, 71] on span "Payment Info" at bounding box center [579, 80] width 67 height 19
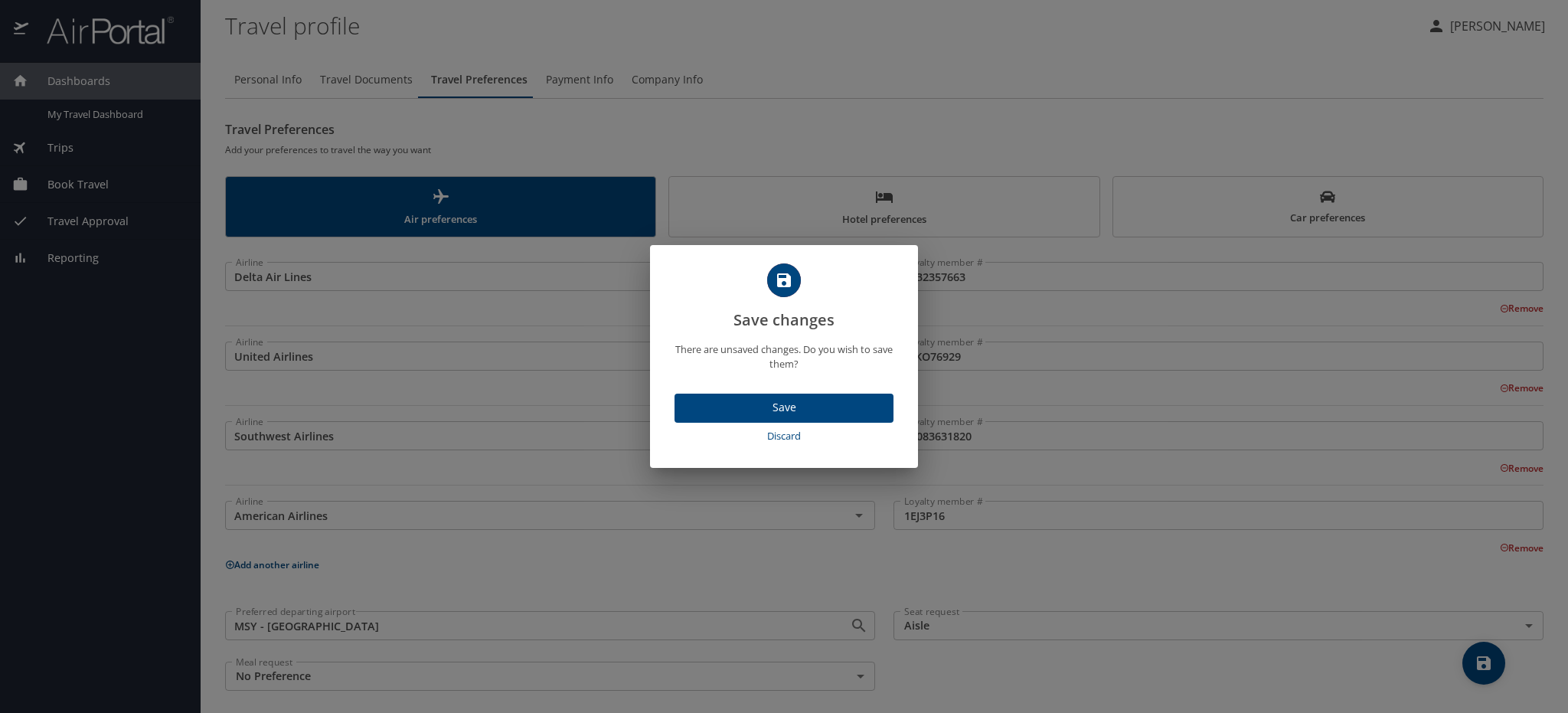
click at [804, 410] on span "Save" at bounding box center [784, 408] width 195 height 19
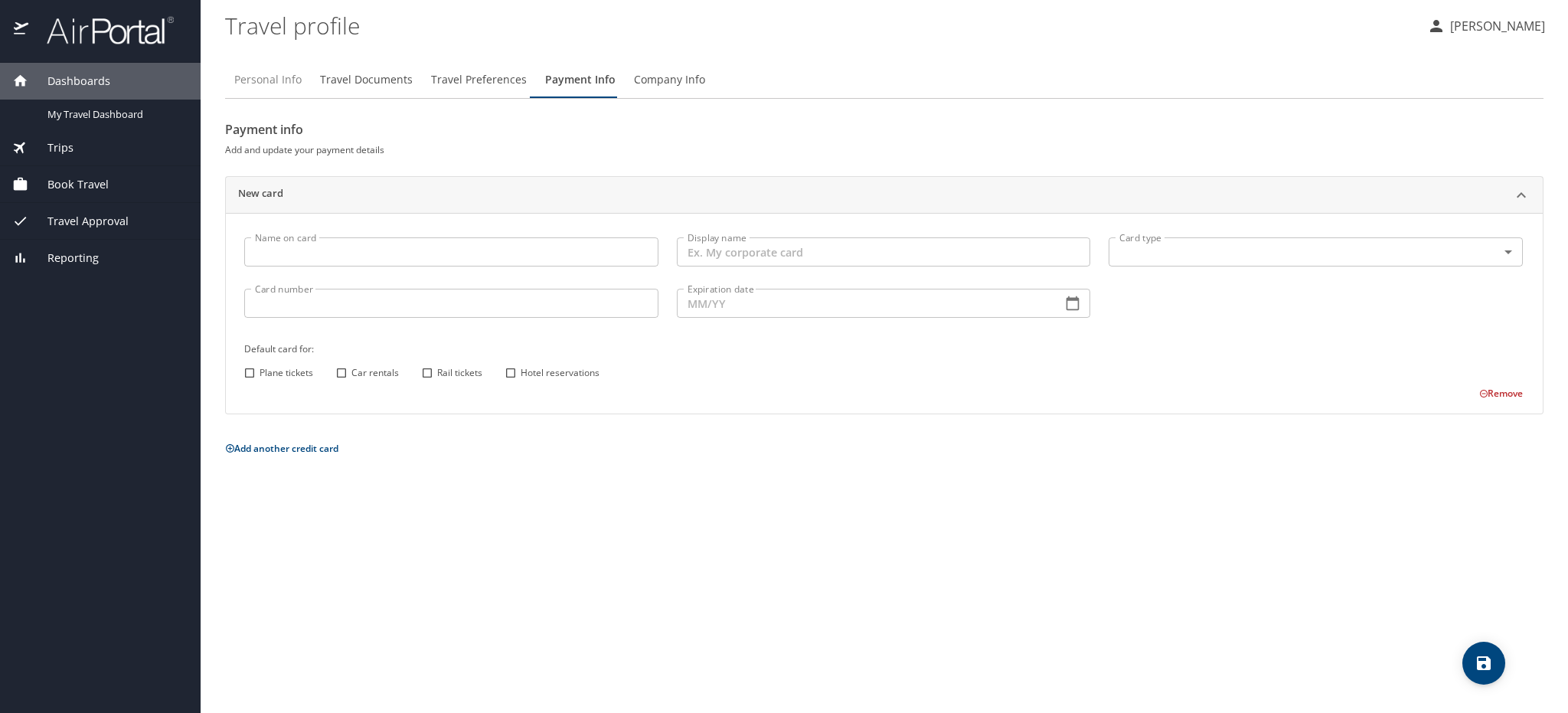
click at [279, 81] on span "Personal Info" at bounding box center [268, 80] width 67 height 19
select select "US"
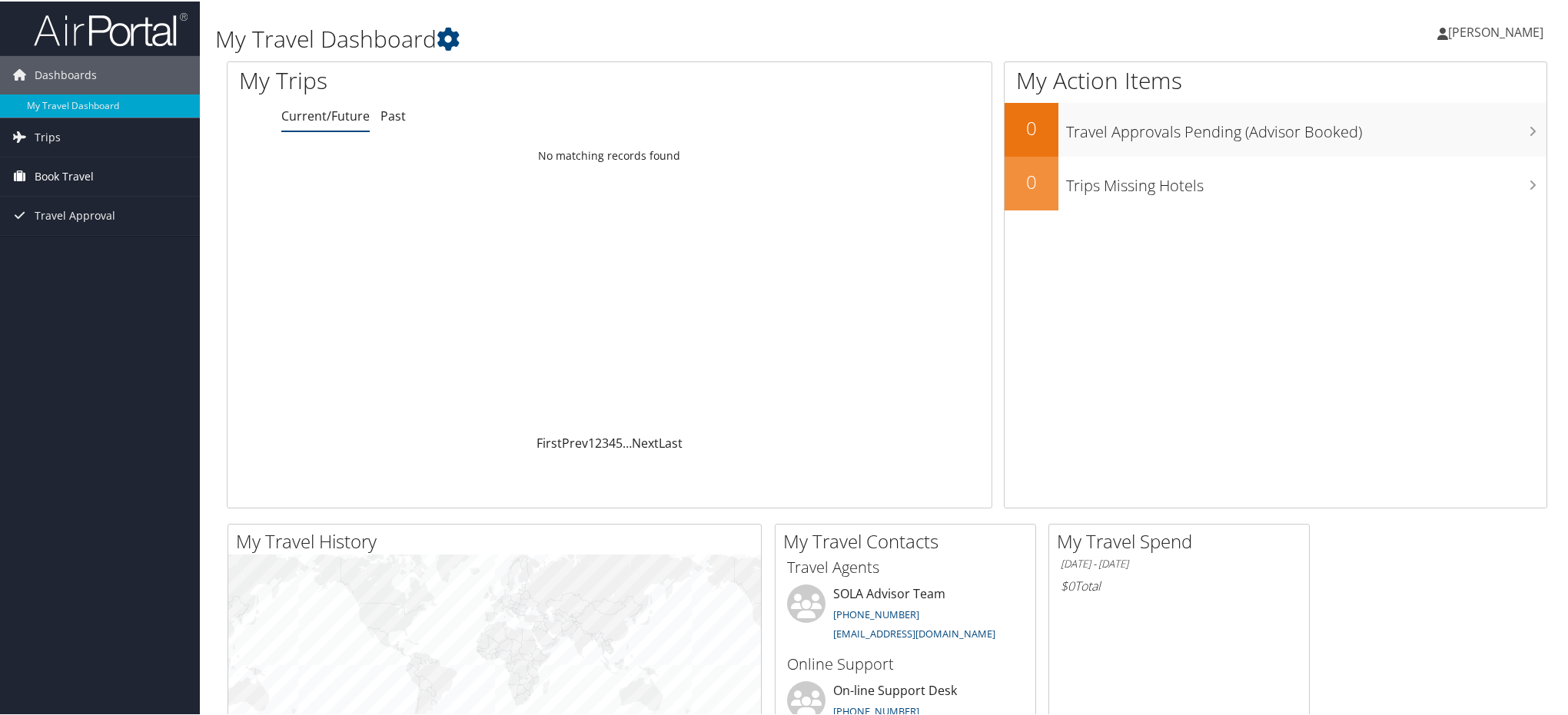
click at [56, 169] on span "Book Travel" at bounding box center [63, 175] width 59 height 38
click at [73, 245] on link "Book/Manage Online Trips" at bounding box center [99, 252] width 199 height 23
click at [396, 107] on link "Past" at bounding box center [393, 114] width 25 height 17
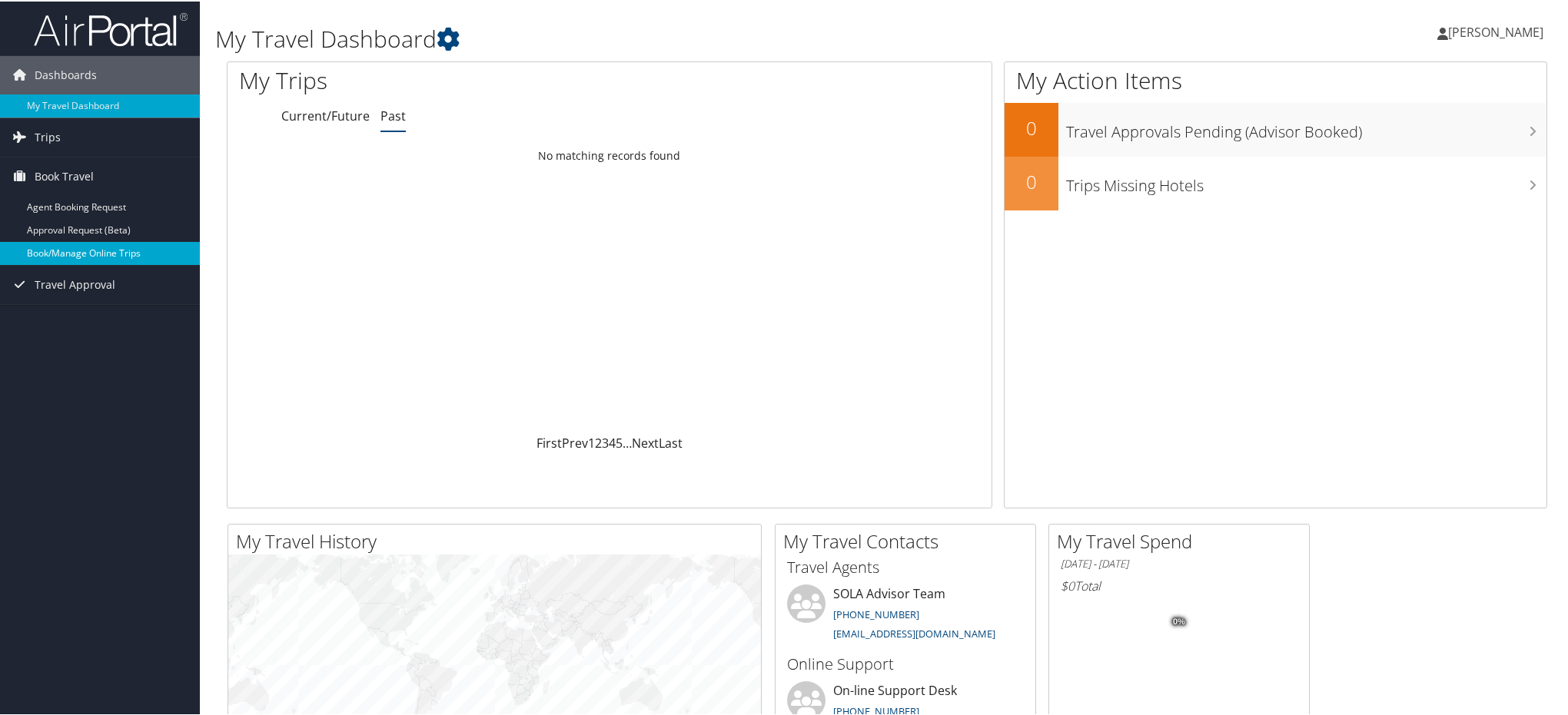
click at [85, 249] on link "Book/Manage Online Trips" at bounding box center [99, 252] width 199 height 23
